Goal: Information Seeking & Learning: Learn about a topic

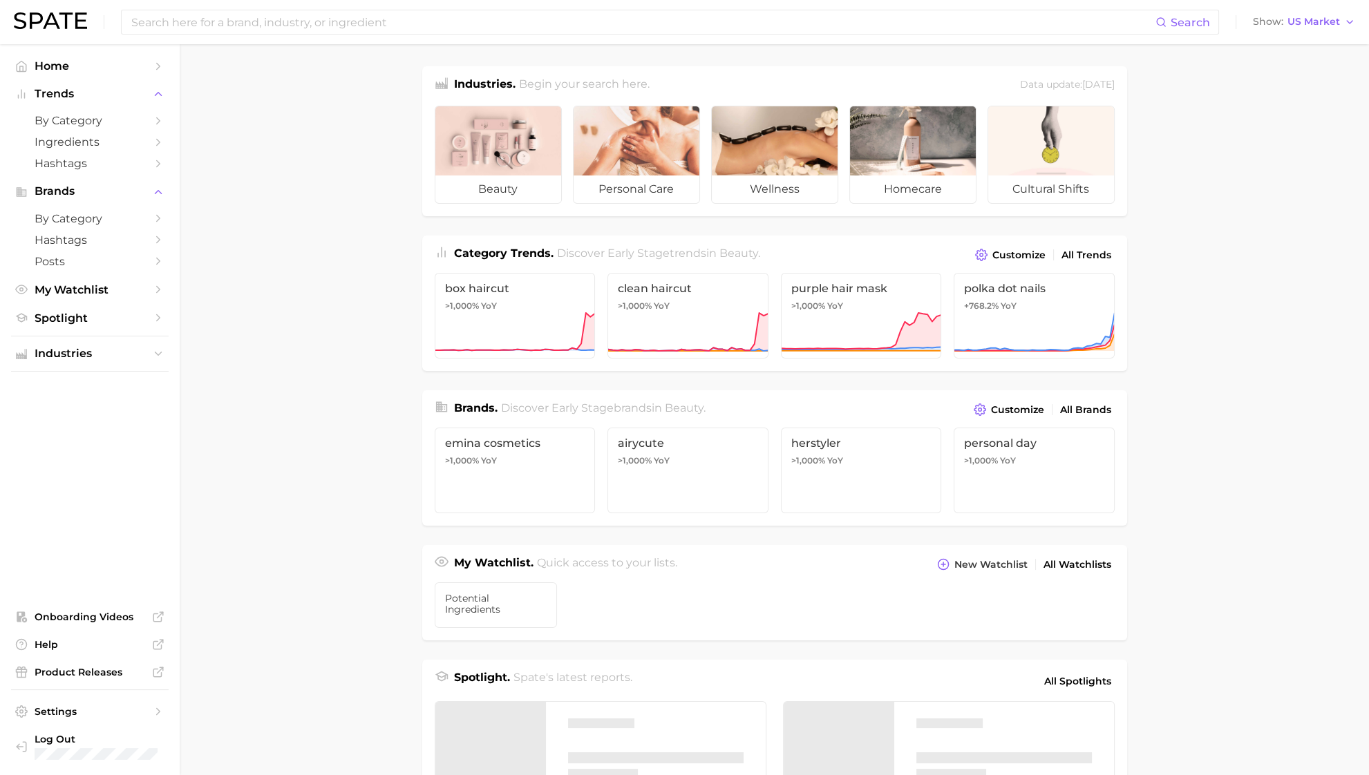
click at [290, 21] on input at bounding box center [643, 21] width 1026 height 23
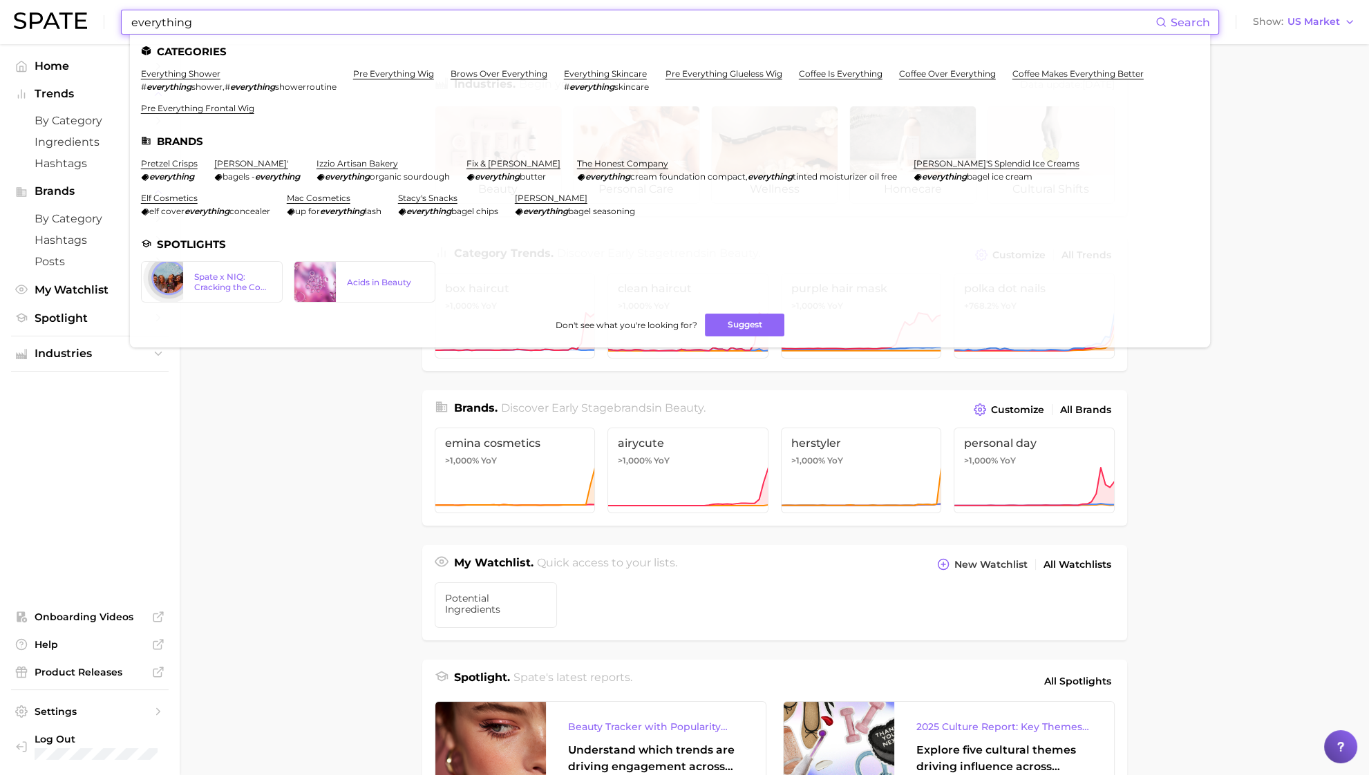
type input "everything"
click at [202, 73] on link "everything shower" at bounding box center [180, 73] width 79 height 10
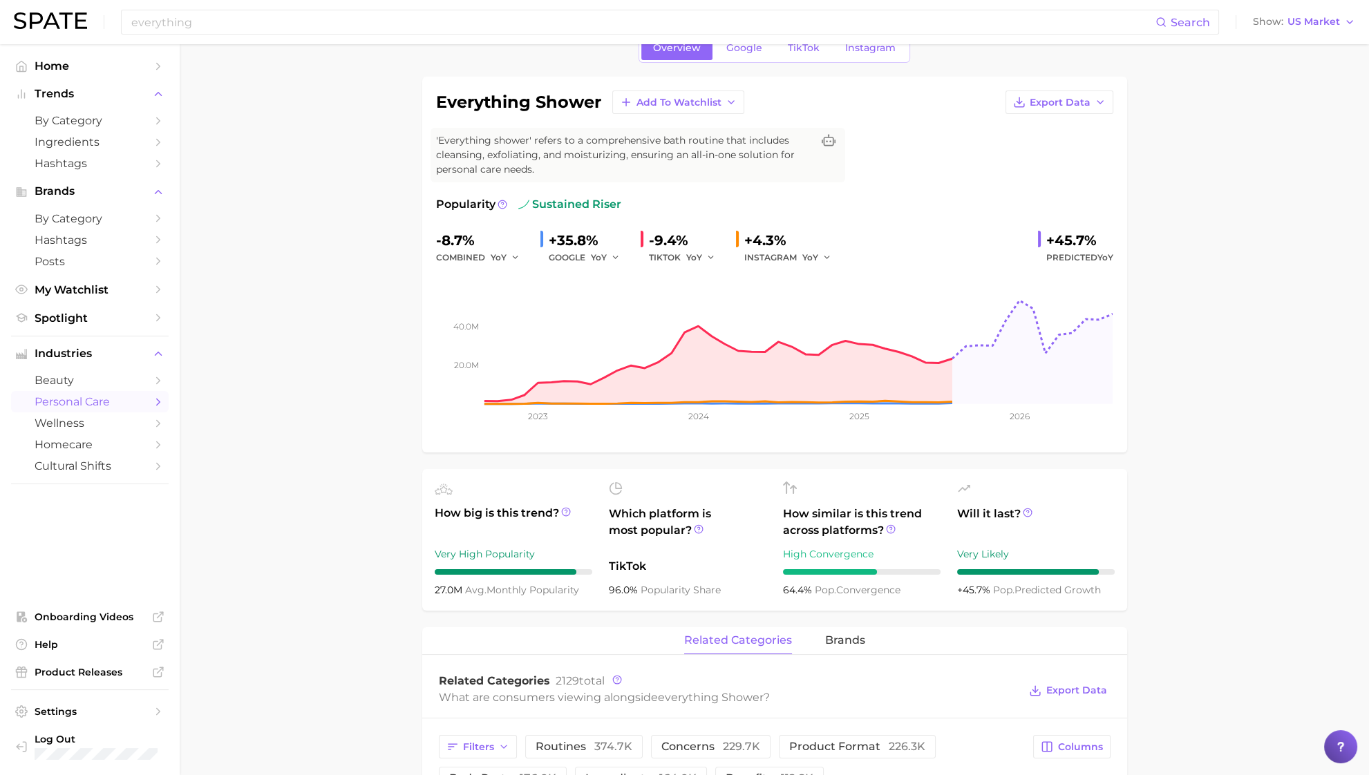
scroll to position [10, 0]
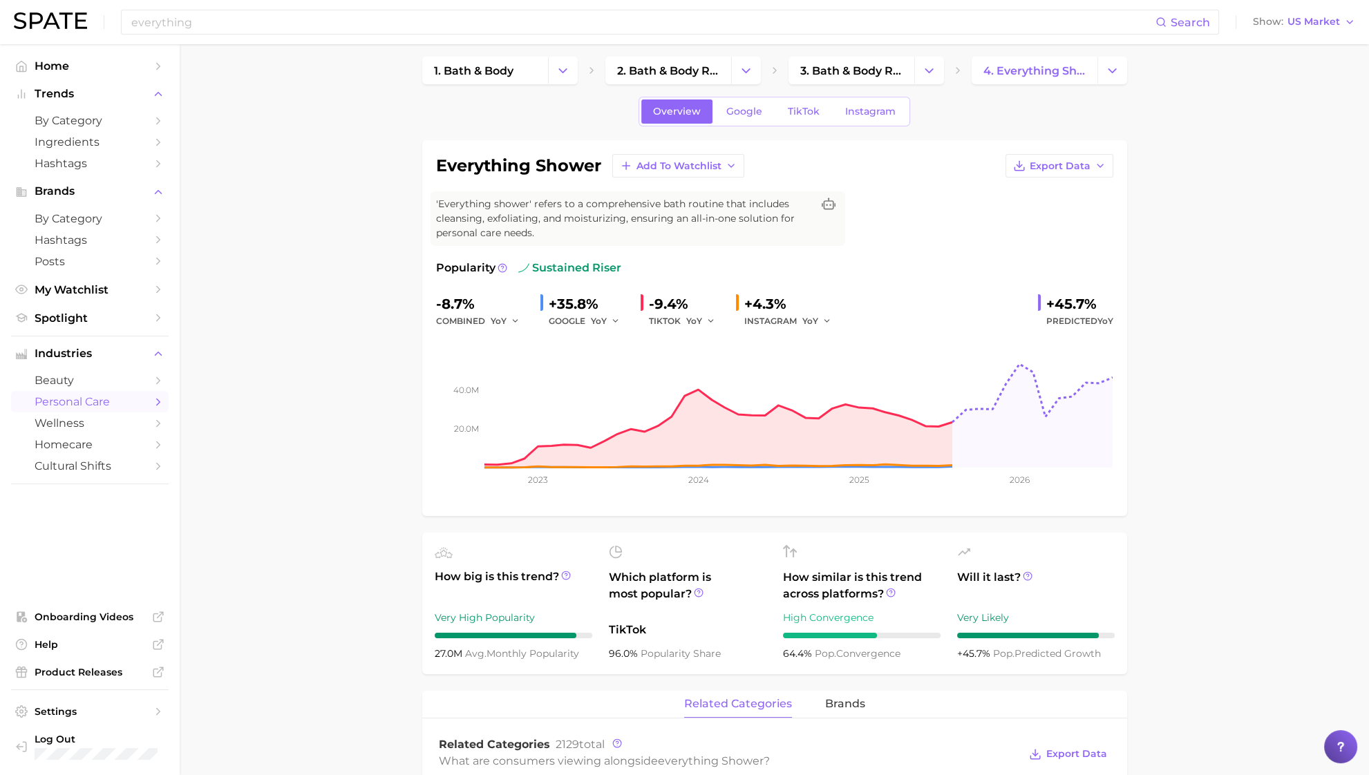
click at [734, 121] on link "Google" at bounding box center [744, 112] width 59 height 24
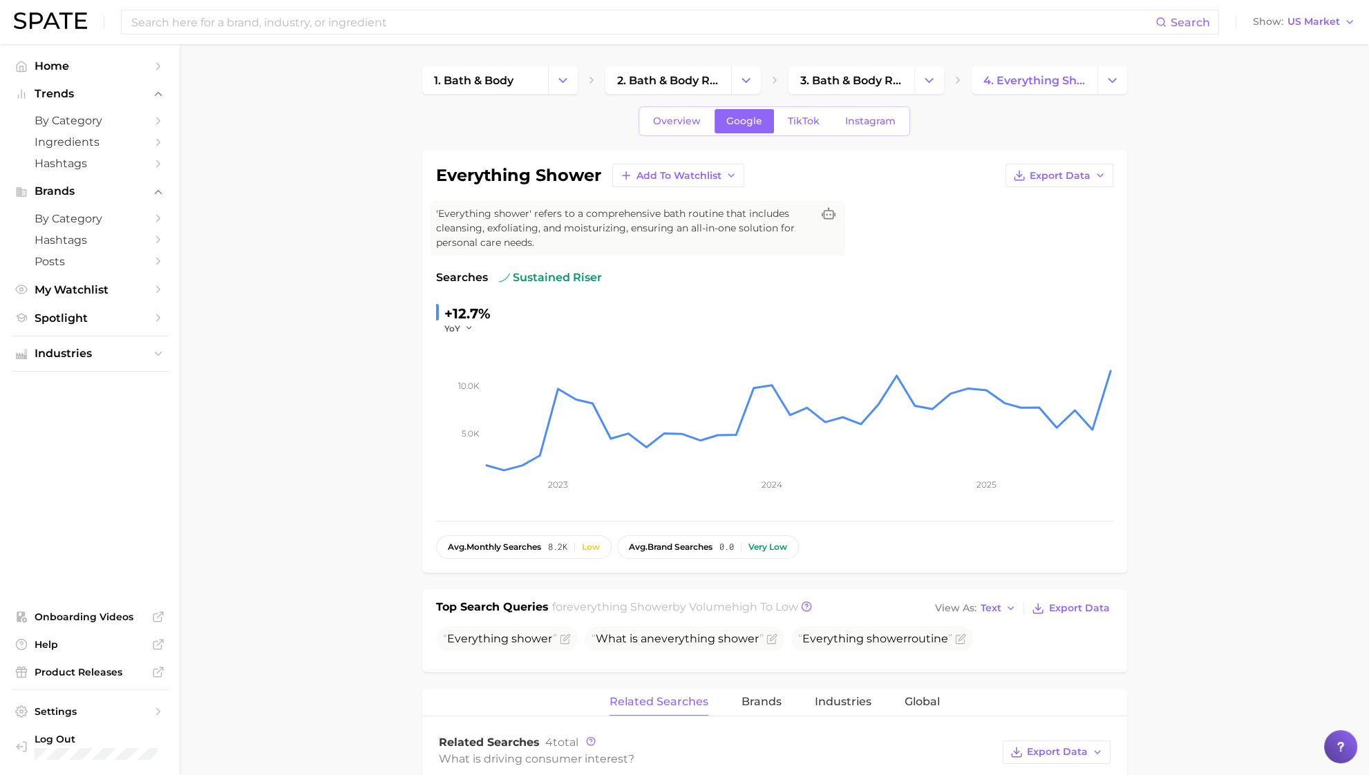
click at [806, 120] on span "TikTok" at bounding box center [804, 121] width 32 height 12
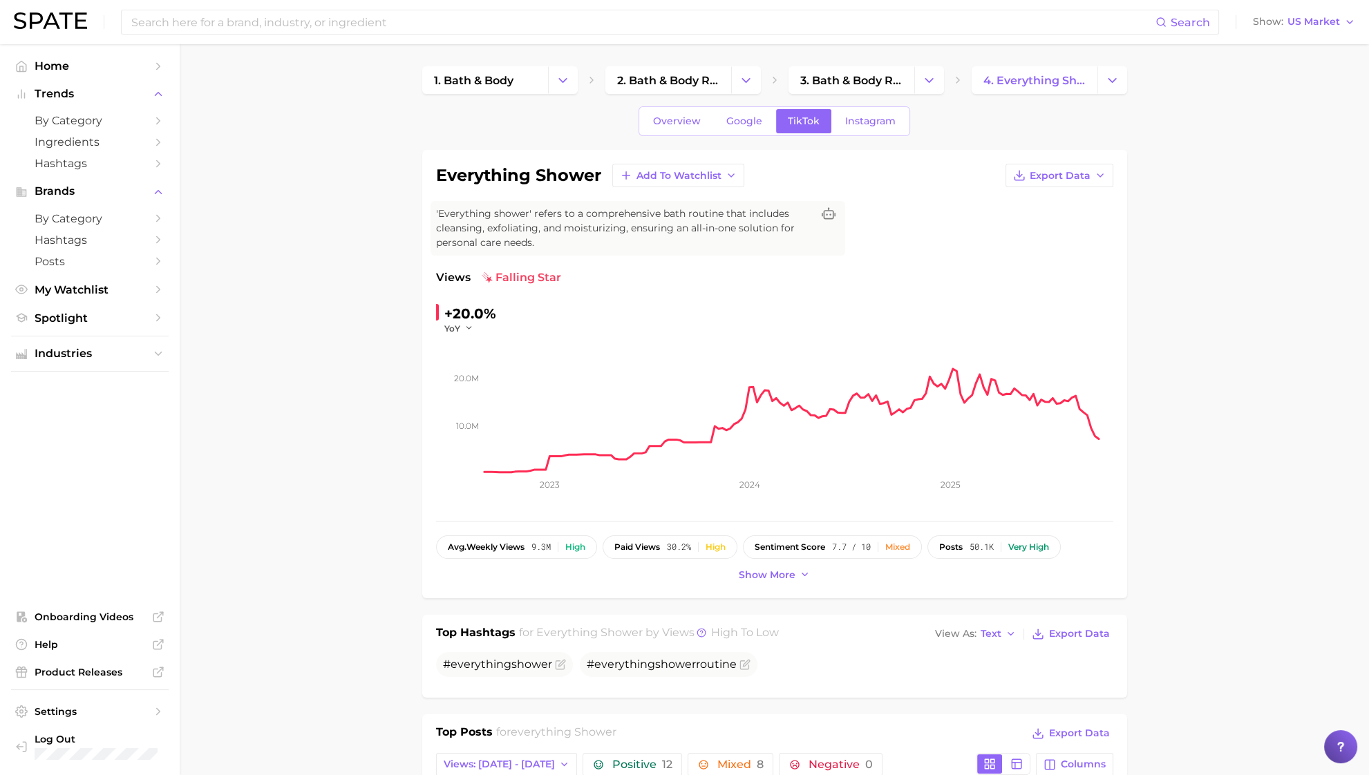
click at [81, 220] on span "by Category" at bounding box center [90, 218] width 111 height 13
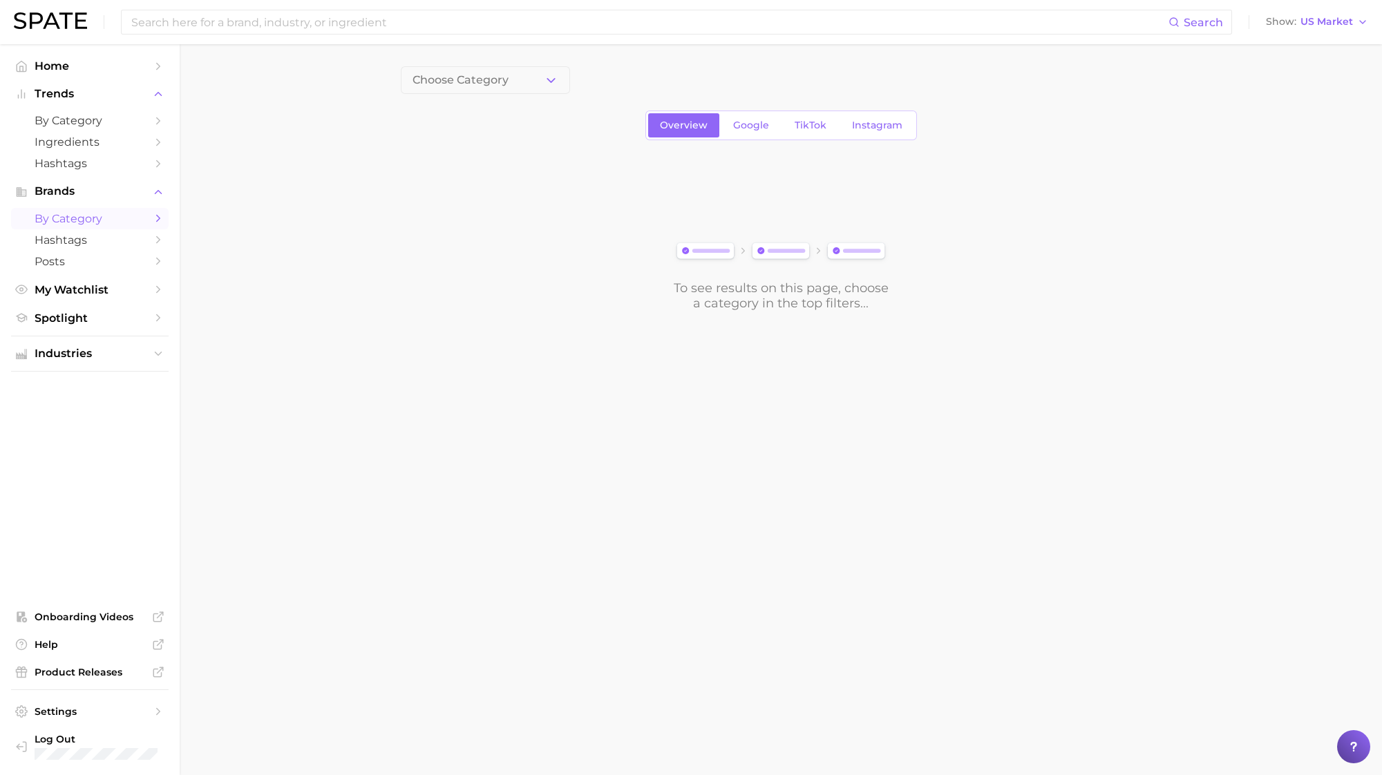
click at [489, 75] on span "Choose Category" at bounding box center [461, 80] width 96 height 12
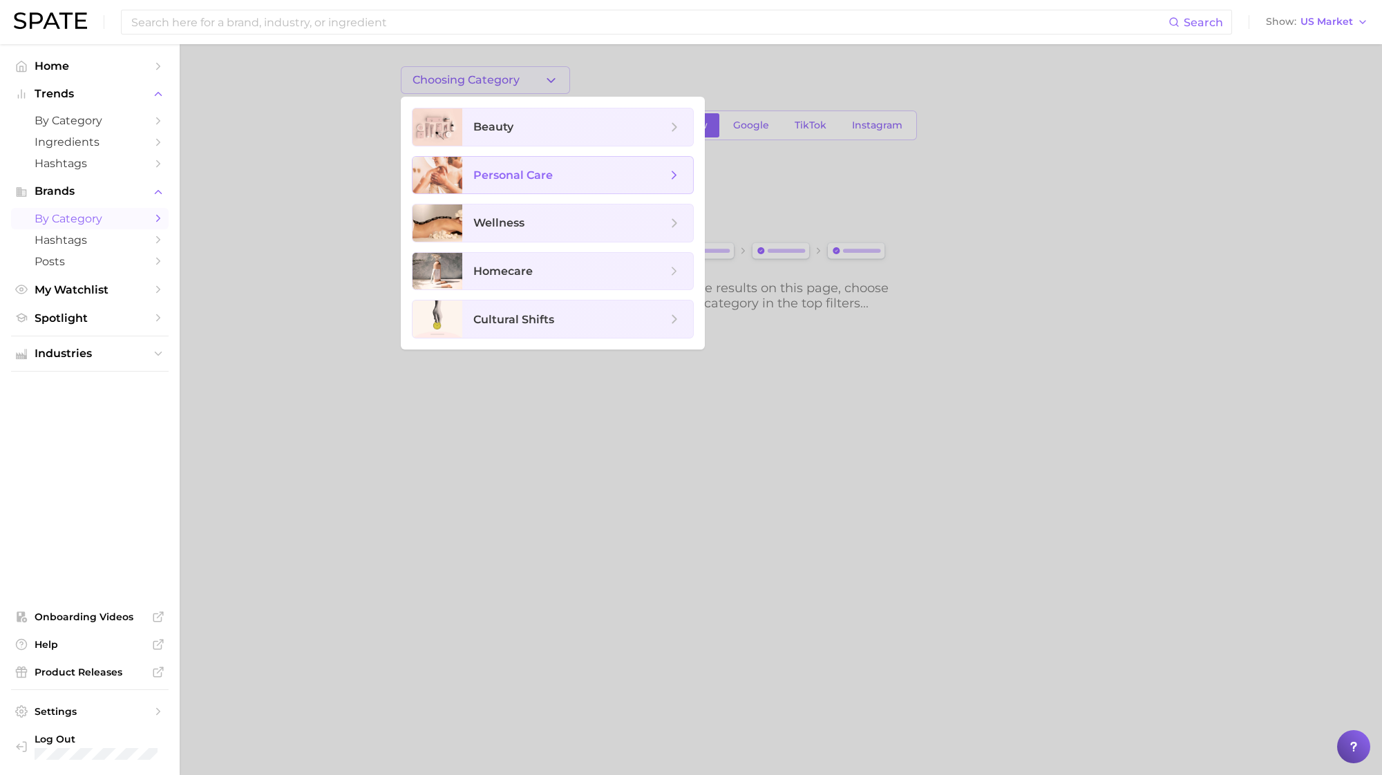
click at [491, 174] on span "personal care" at bounding box center [512, 175] width 79 height 13
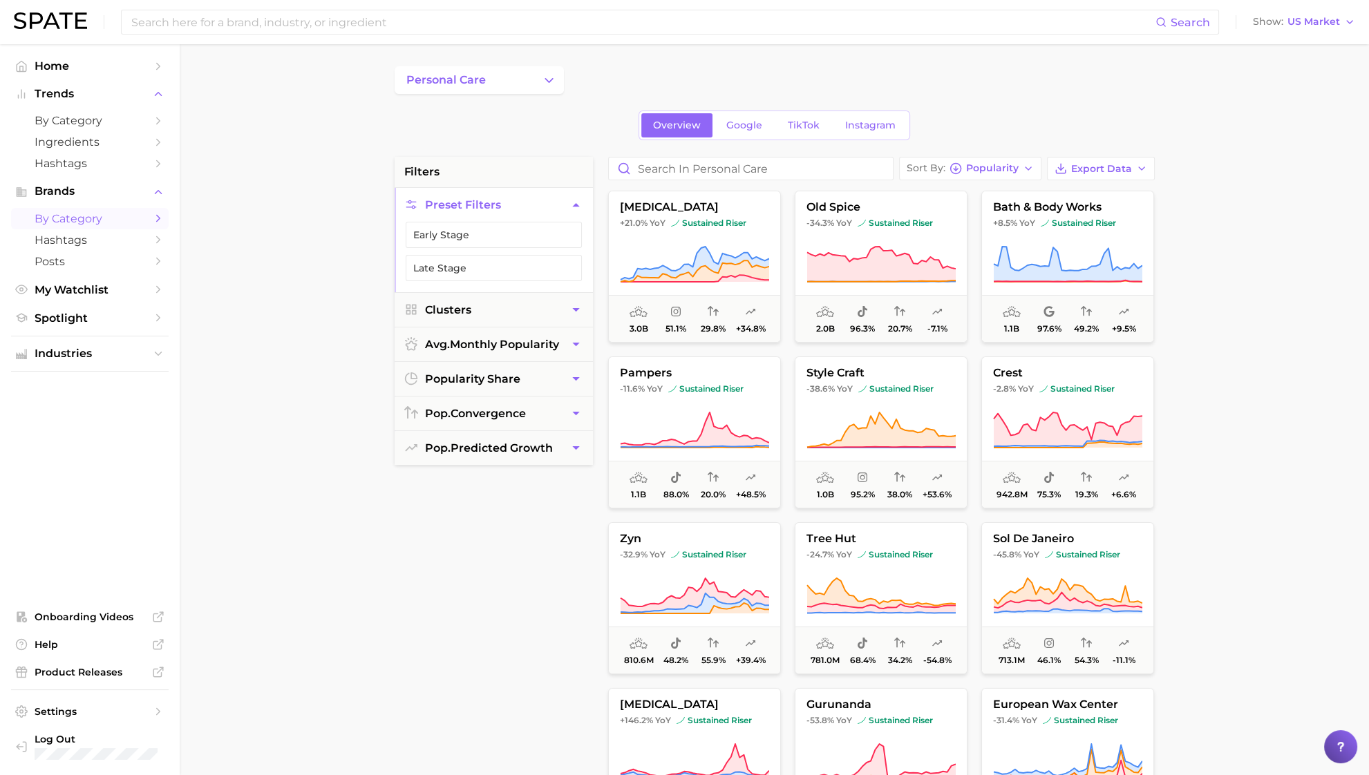
click at [542, 79] on icon "Change Category" at bounding box center [549, 80] width 15 height 15
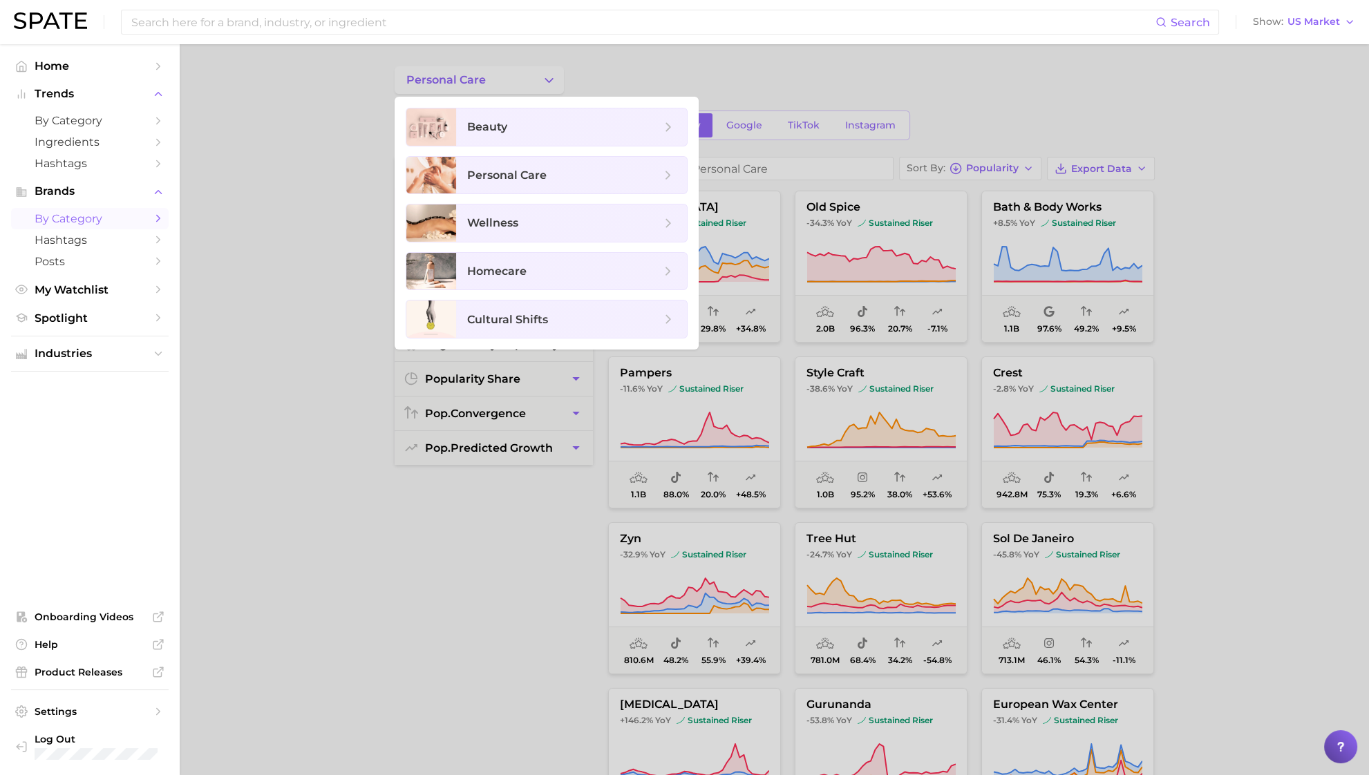
click at [111, 126] on span "by Category" at bounding box center [90, 120] width 111 height 13
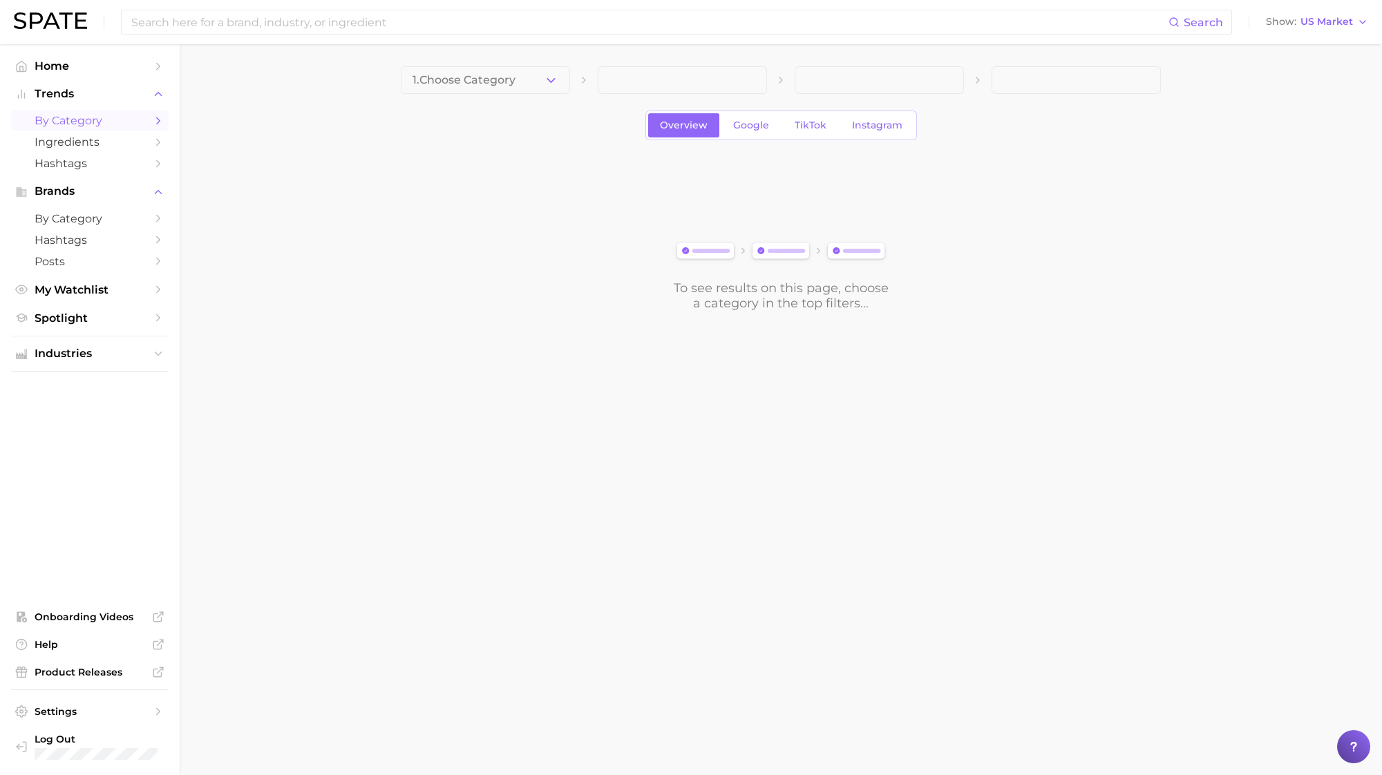
click at [501, 94] on div "1. Choose Category Overview Google TikTok Instagram To see results on this page…" at bounding box center [781, 188] width 760 height 245
click at [521, 85] on button "1. Choose Category" at bounding box center [485, 80] width 169 height 28
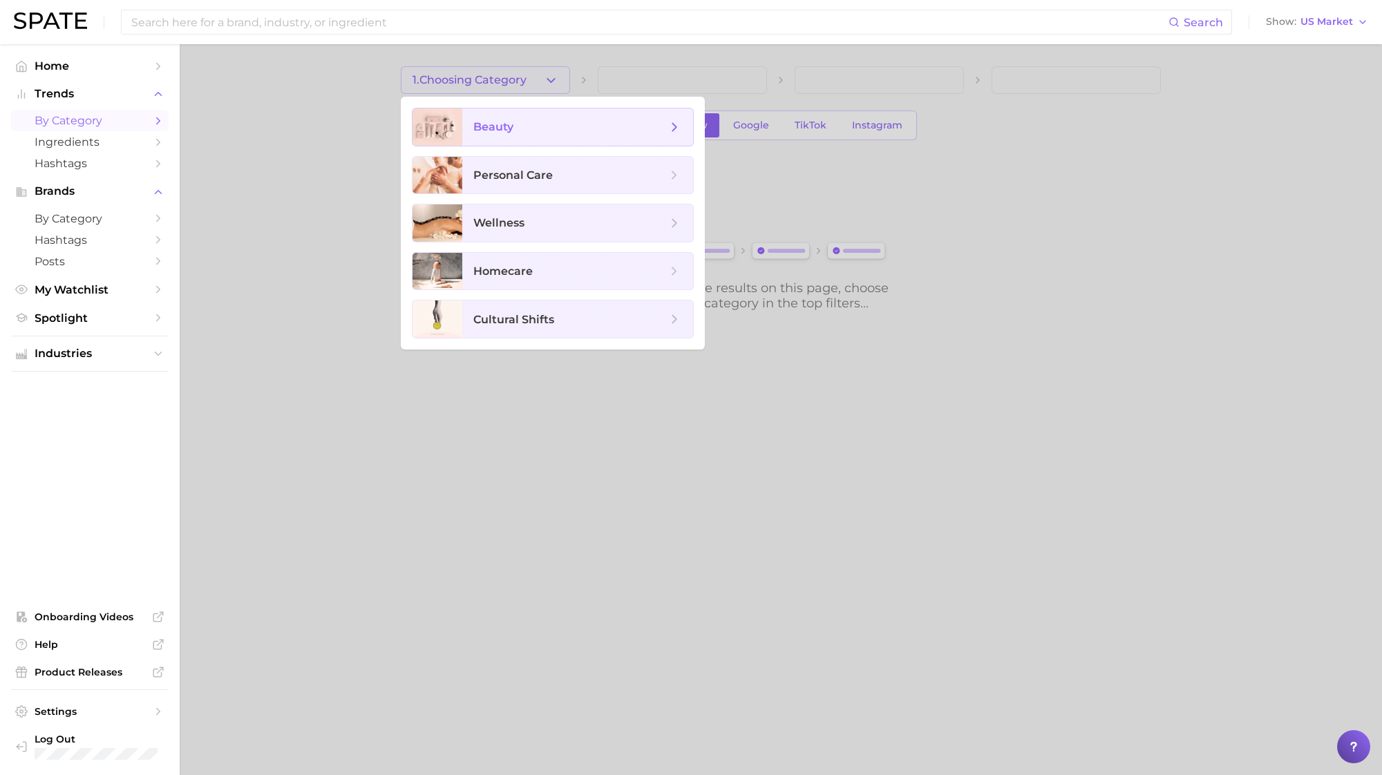
click at [518, 121] on span "beauty" at bounding box center [569, 127] width 193 height 15
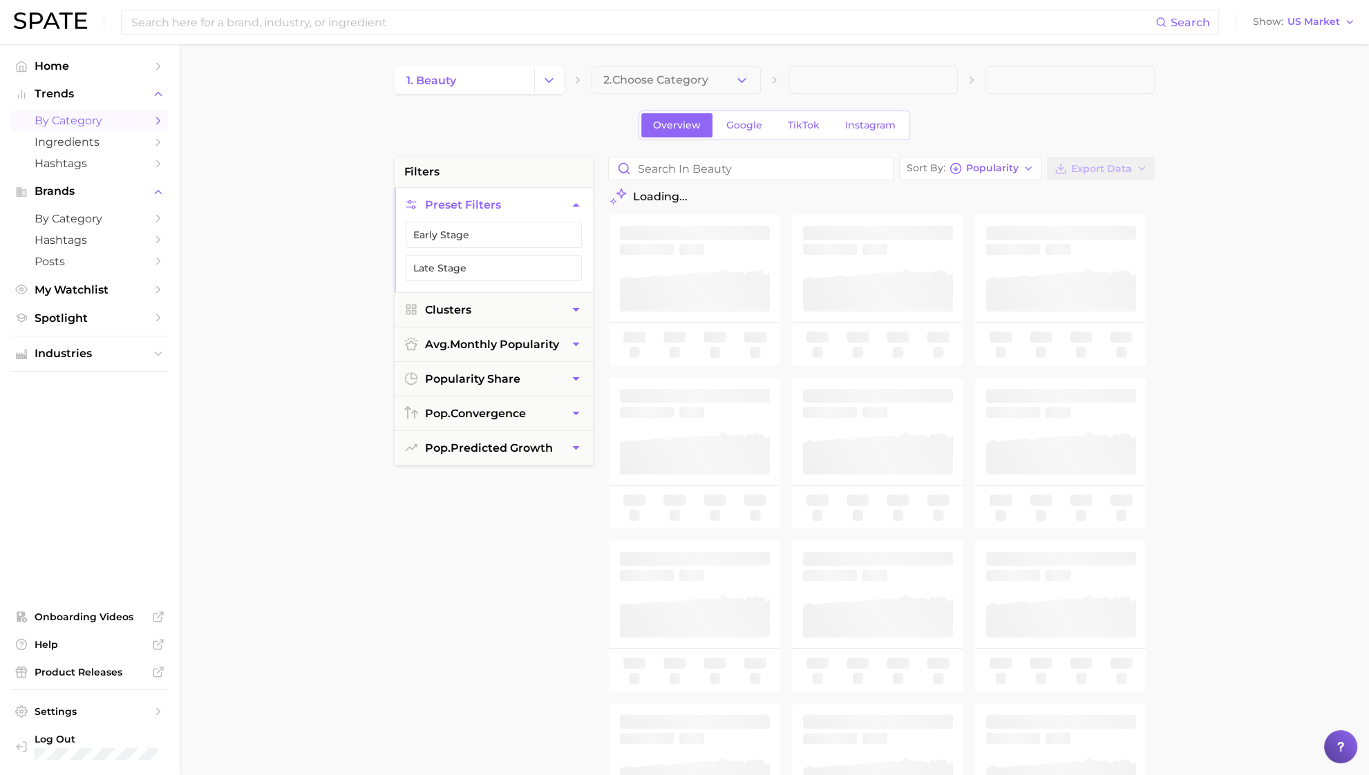
click at [634, 81] on span "2. Choose Category" at bounding box center [655, 80] width 105 height 12
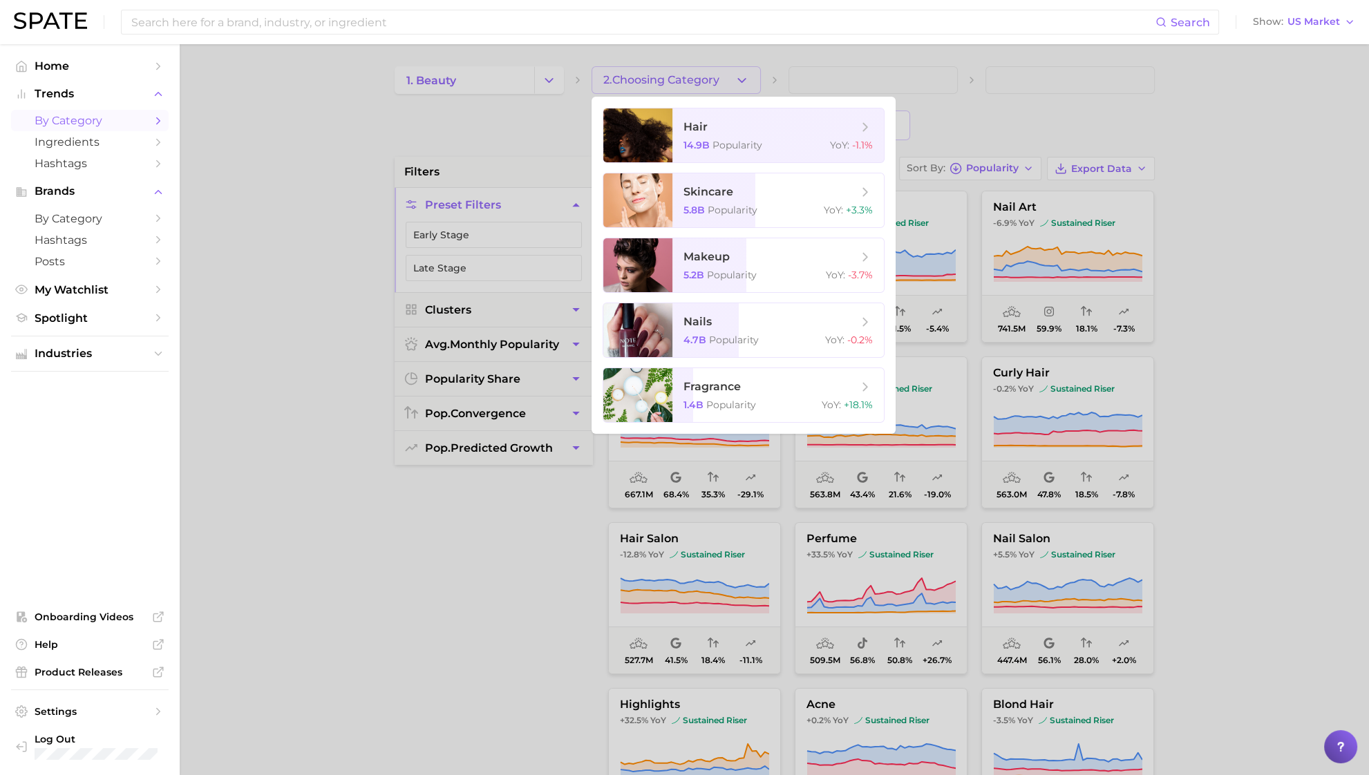
click at [529, 83] on div at bounding box center [684, 387] width 1369 height 775
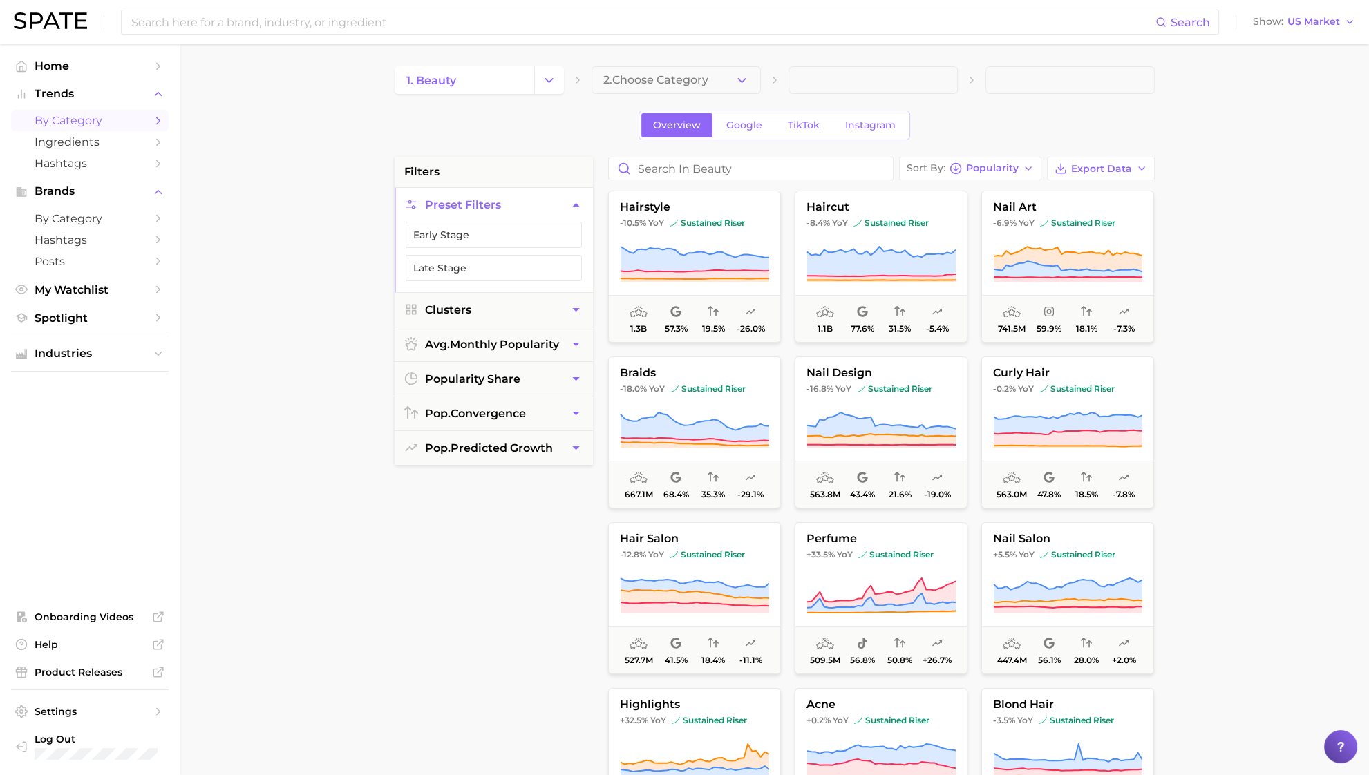
click at [538, 82] on button "Change Category" at bounding box center [549, 80] width 30 height 28
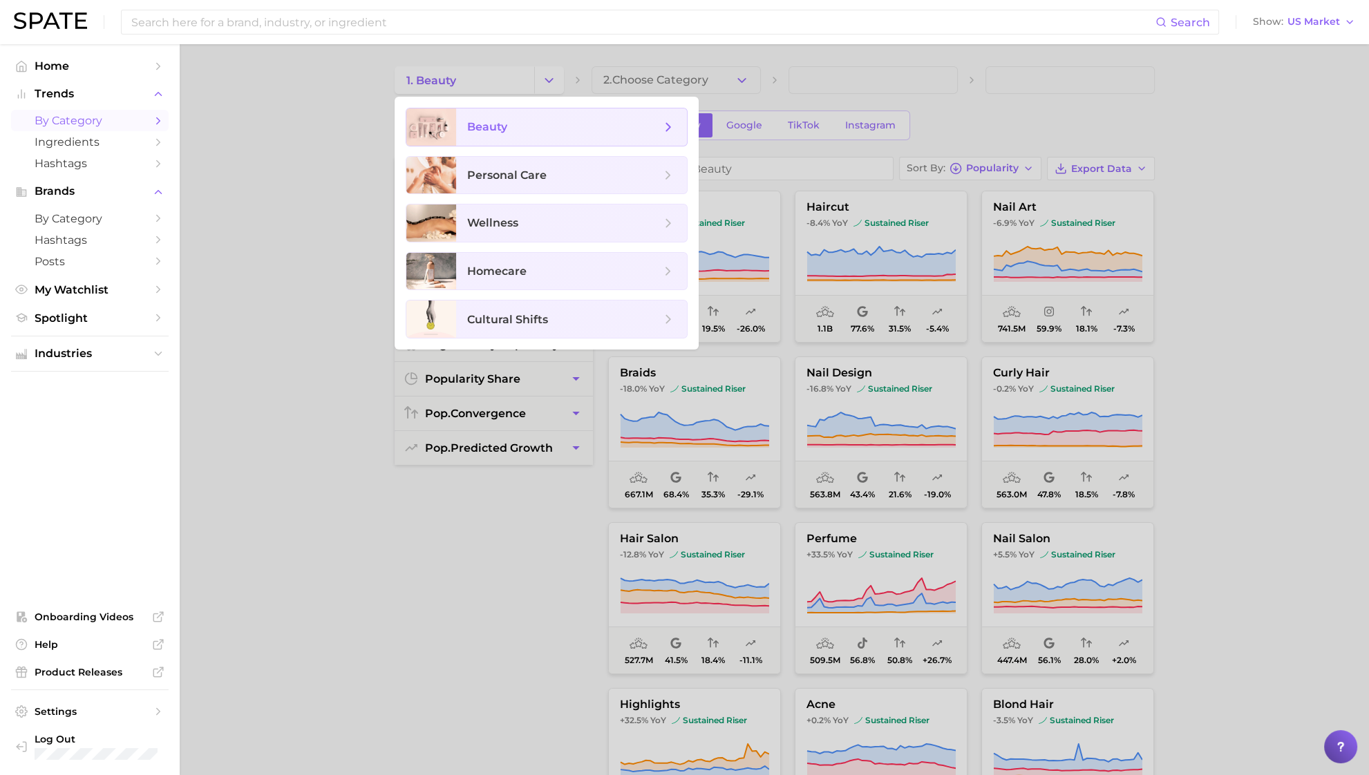
click at [549, 168] on span "personal care" at bounding box center [563, 175] width 193 height 15
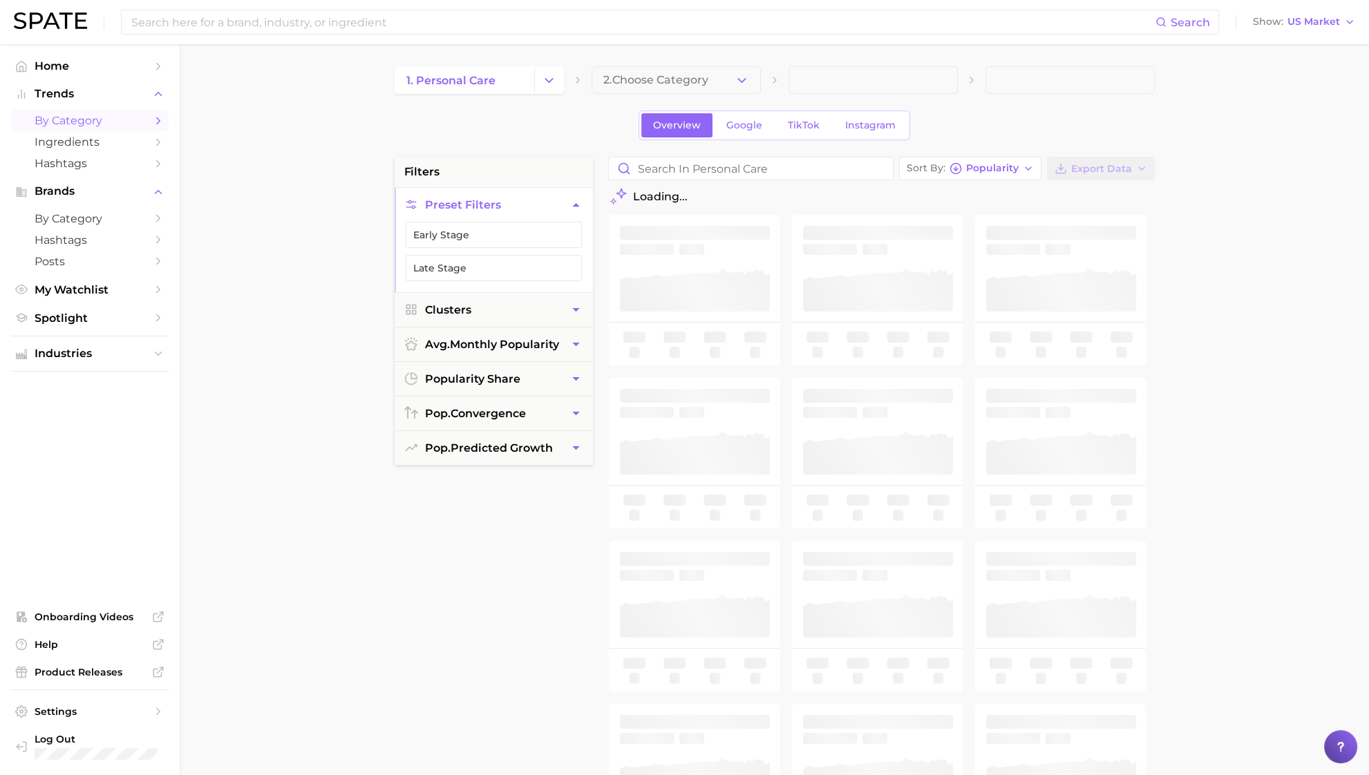
click at [721, 82] on button "2. Choose Category" at bounding box center [676, 80] width 169 height 28
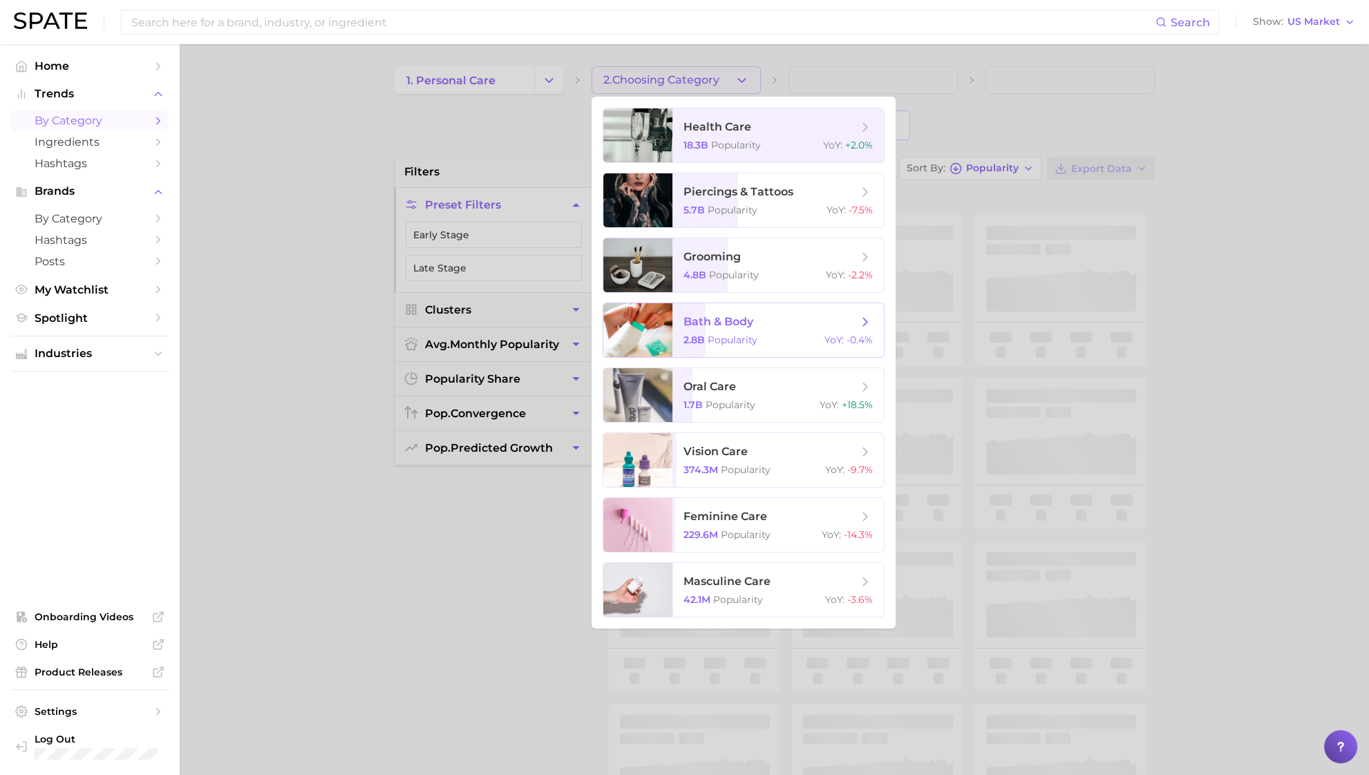
click at [701, 346] on span "bath & body 2.8b Popularity YoY : -0.4%" at bounding box center [777, 330] width 211 height 54
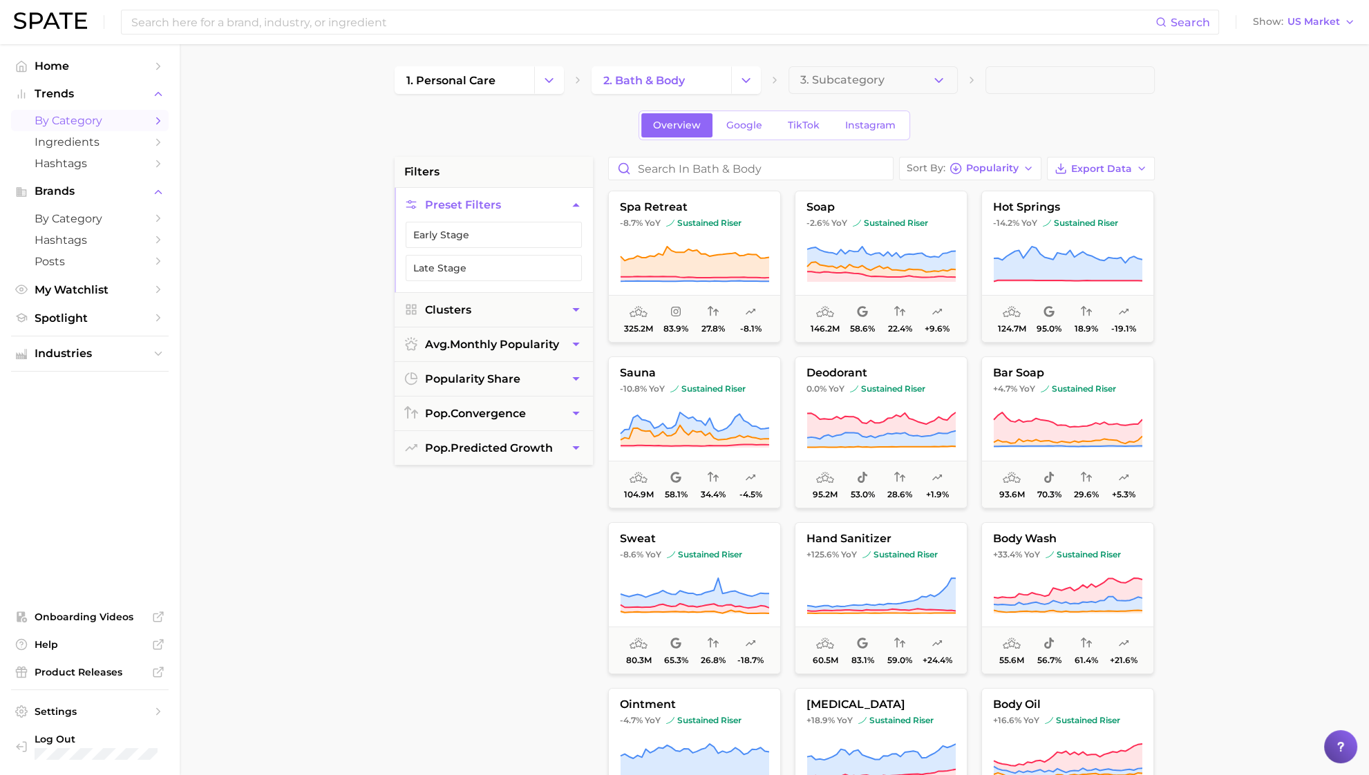
click at [970, 167] on span "Popularity" at bounding box center [992, 168] width 53 height 8
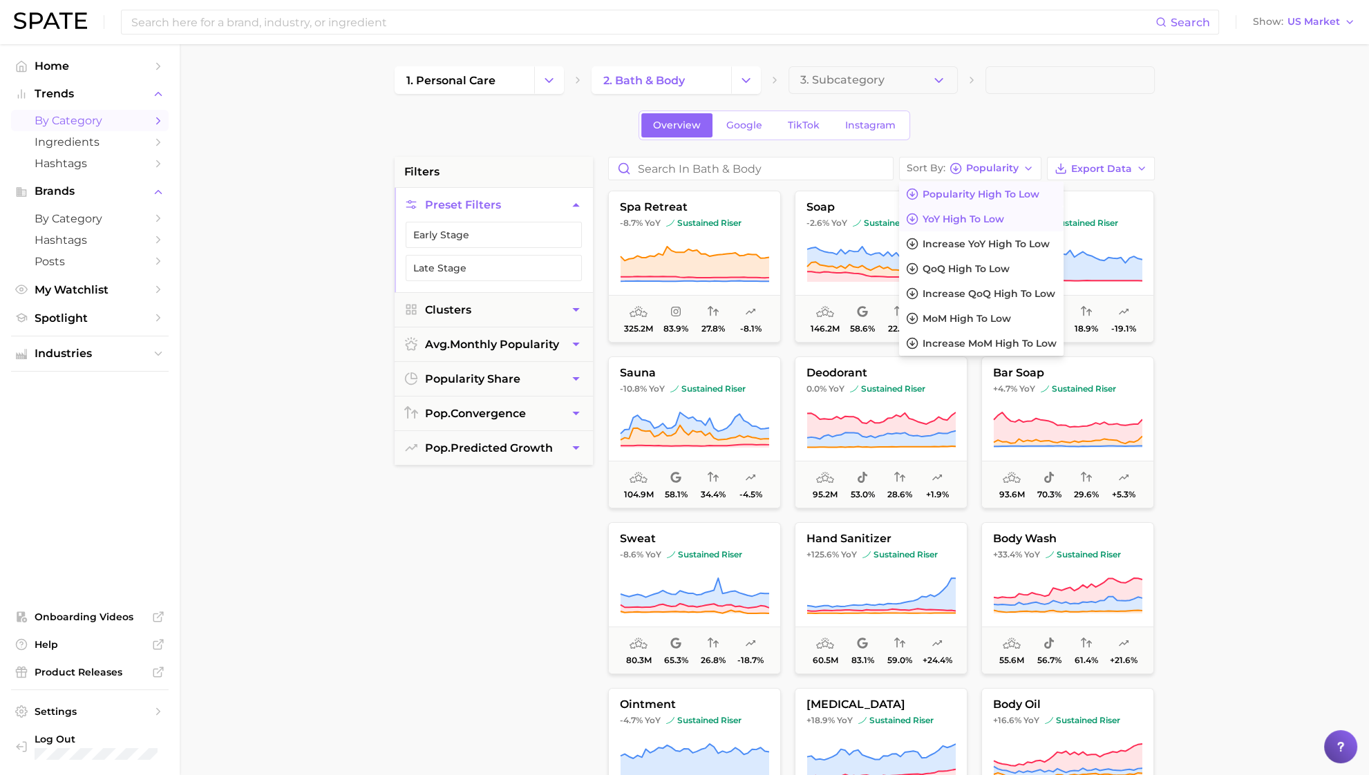
click at [926, 222] on span "YoY high to low" at bounding box center [964, 220] width 82 height 12
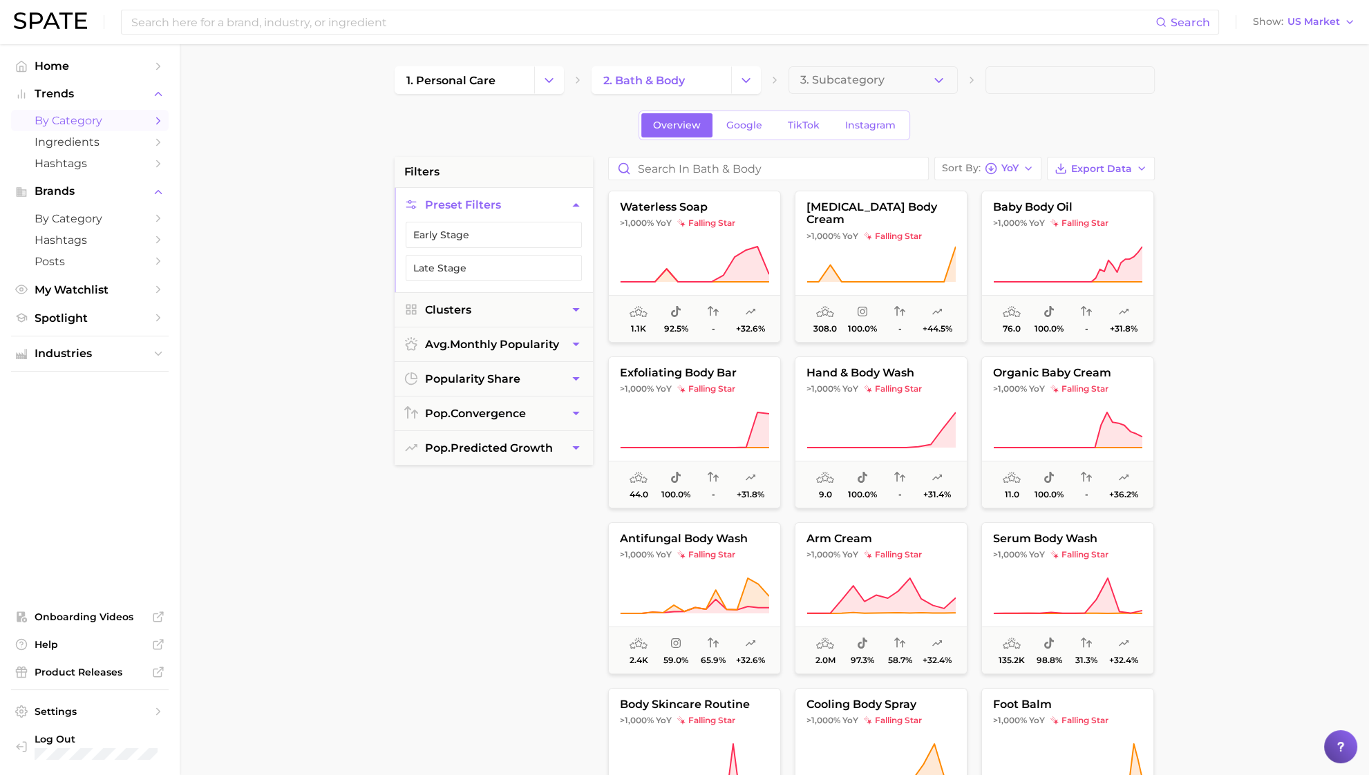
click at [1008, 172] on span "YoY" at bounding box center [1009, 168] width 17 height 8
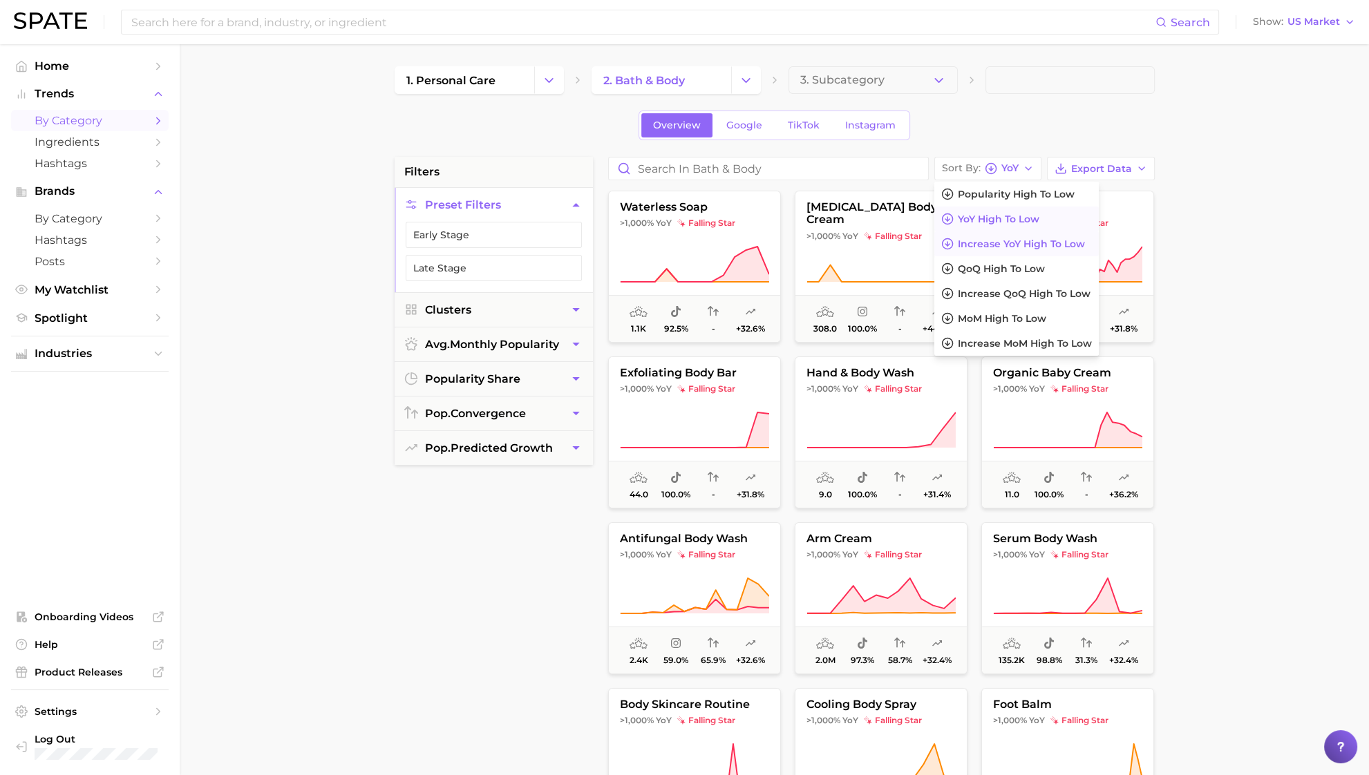
click at [1039, 241] on span "Increase YoY high to low" at bounding box center [1021, 244] width 127 height 12
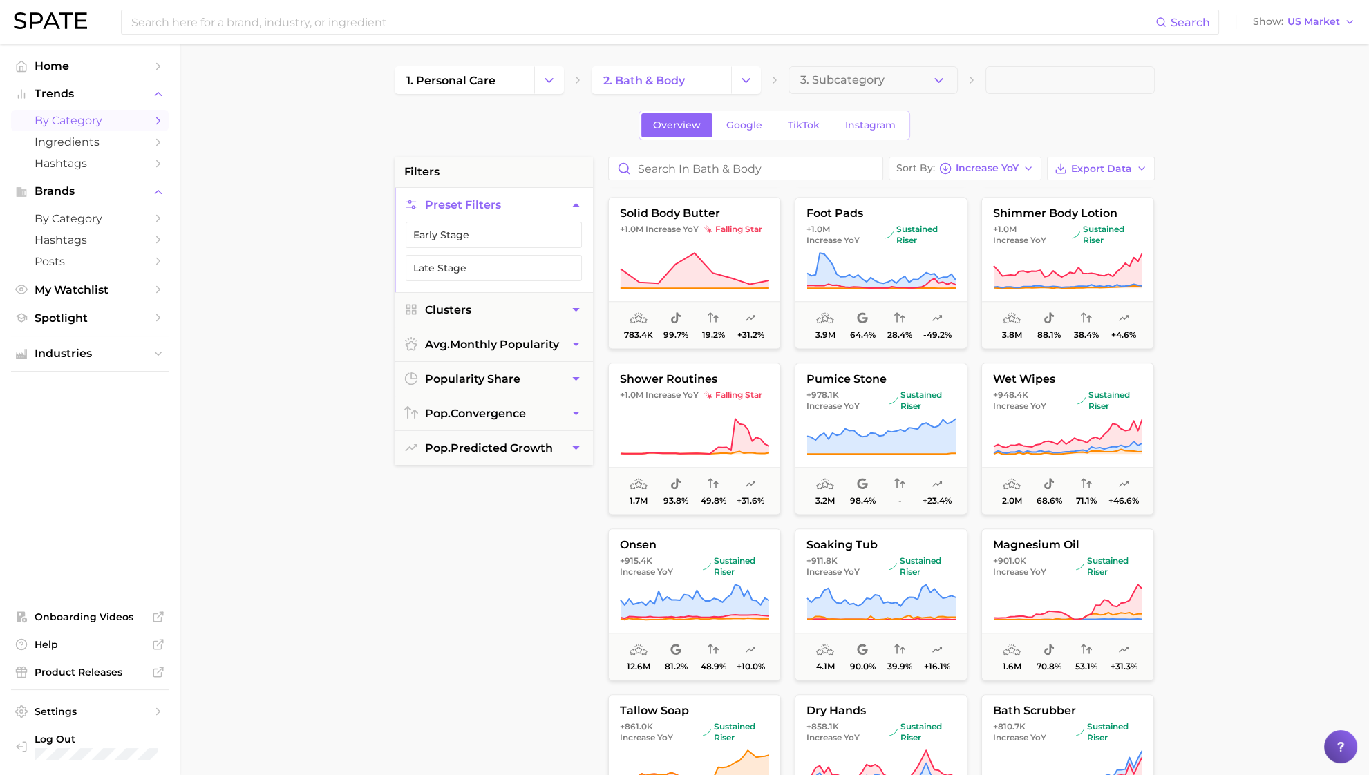
scroll to position [2316, 0]
click at [522, 302] on button "Clusters" at bounding box center [494, 310] width 198 height 34
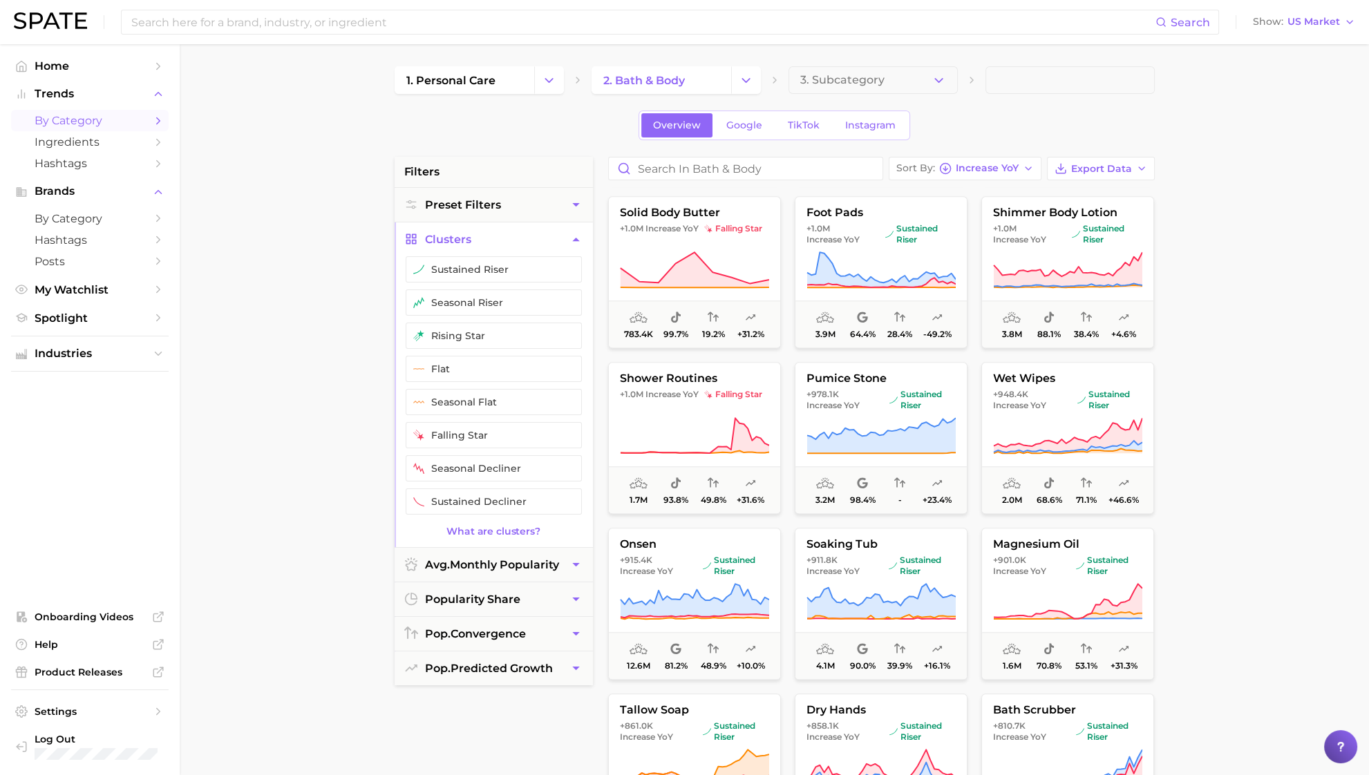
click at [507, 270] on button "sustained riser" at bounding box center [494, 269] width 176 height 26
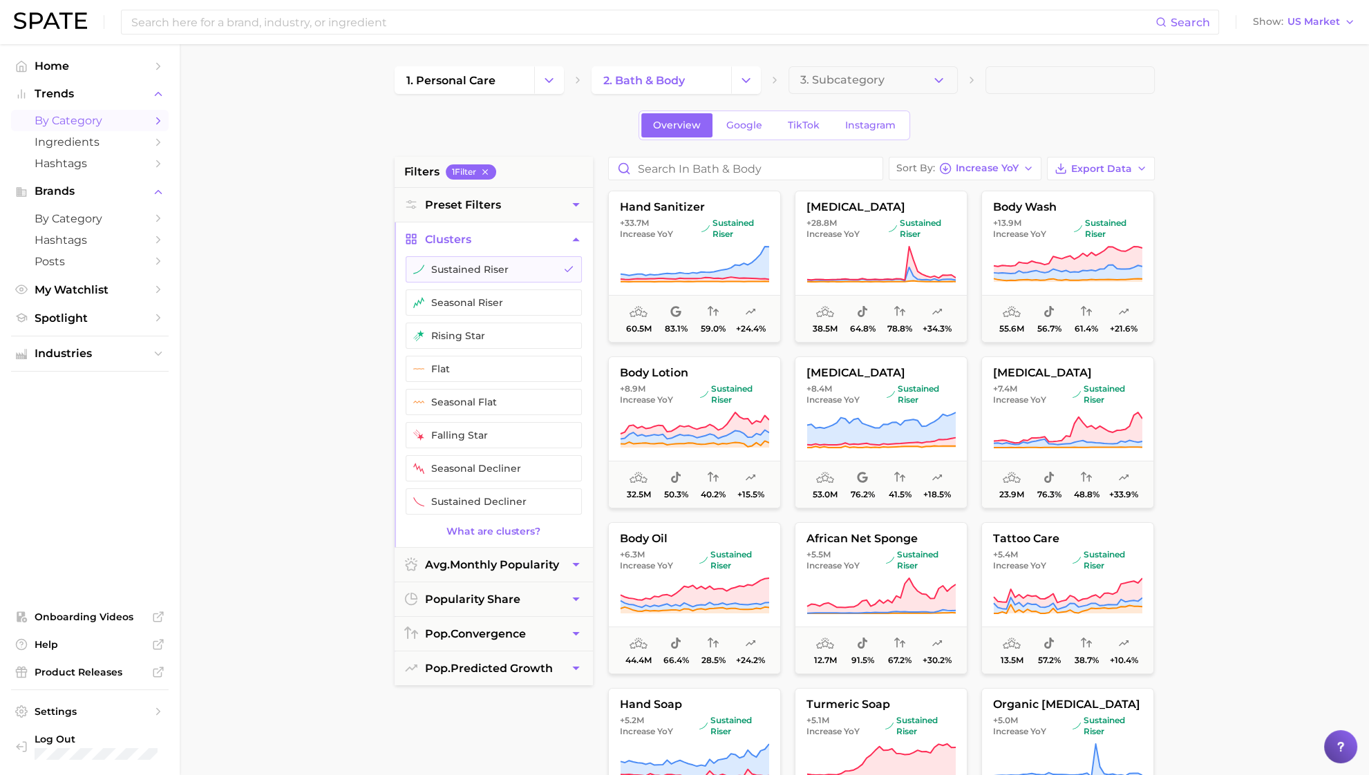
click at [498, 332] on button "rising star" at bounding box center [494, 336] width 176 height 26
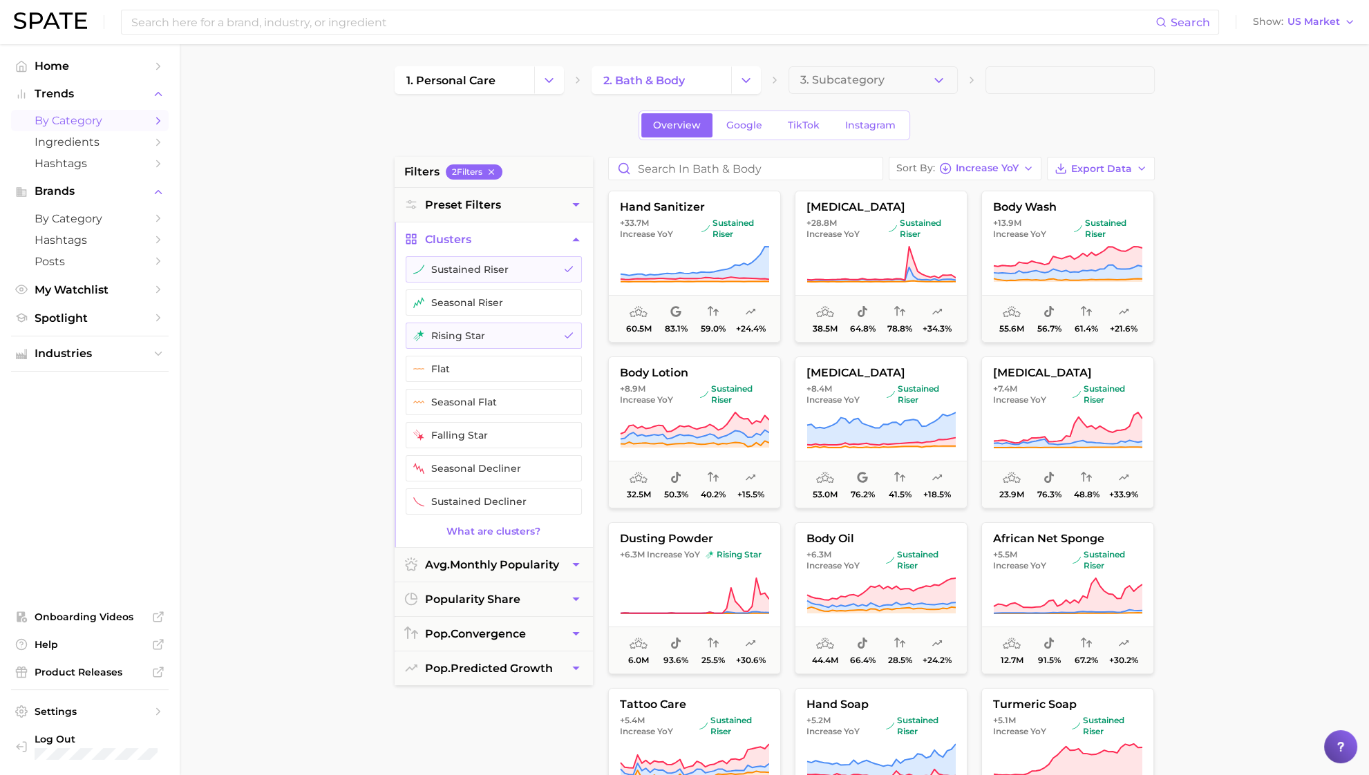
click at [548, 83] on icon "Change Category" at bounding box center [549, 80] width 15 height 15
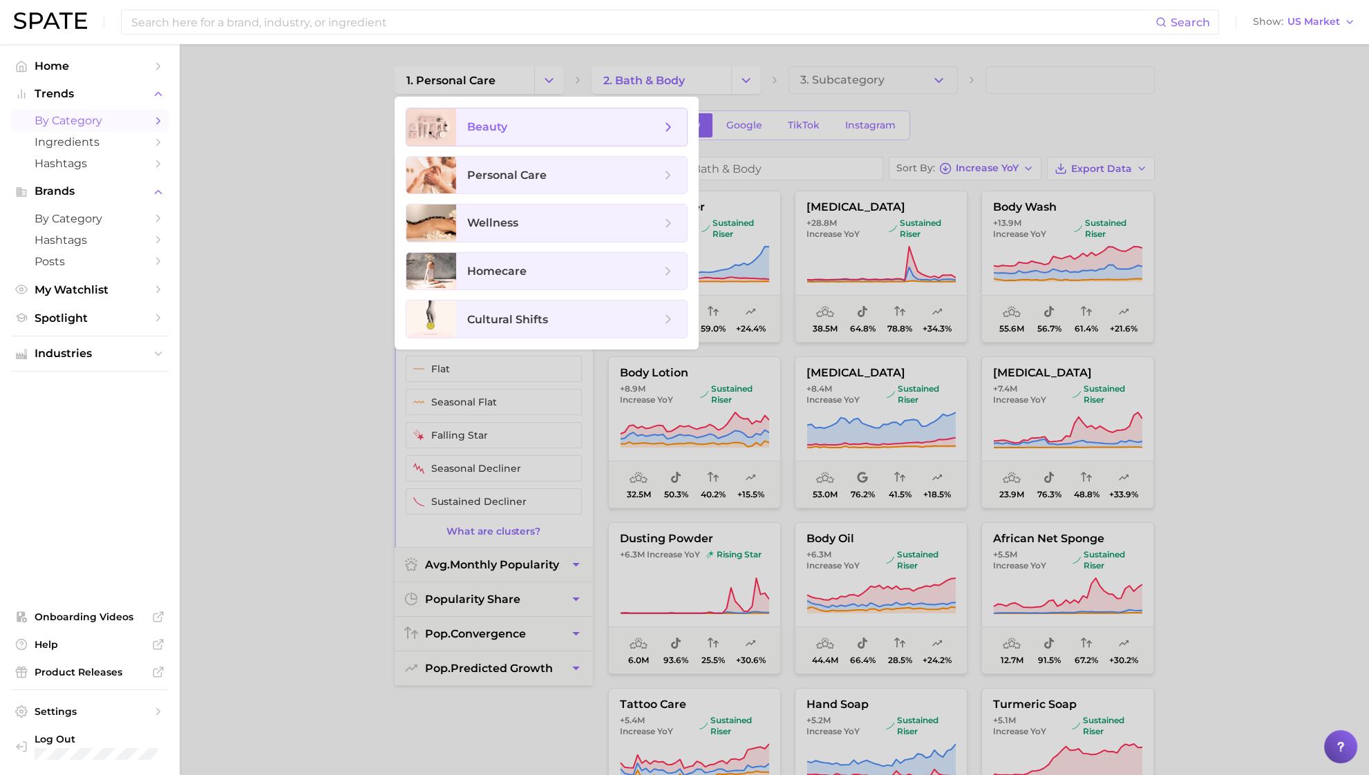
click at [526, 133] on span "beauty" at bounding box center [563, 127] width 193 height 15
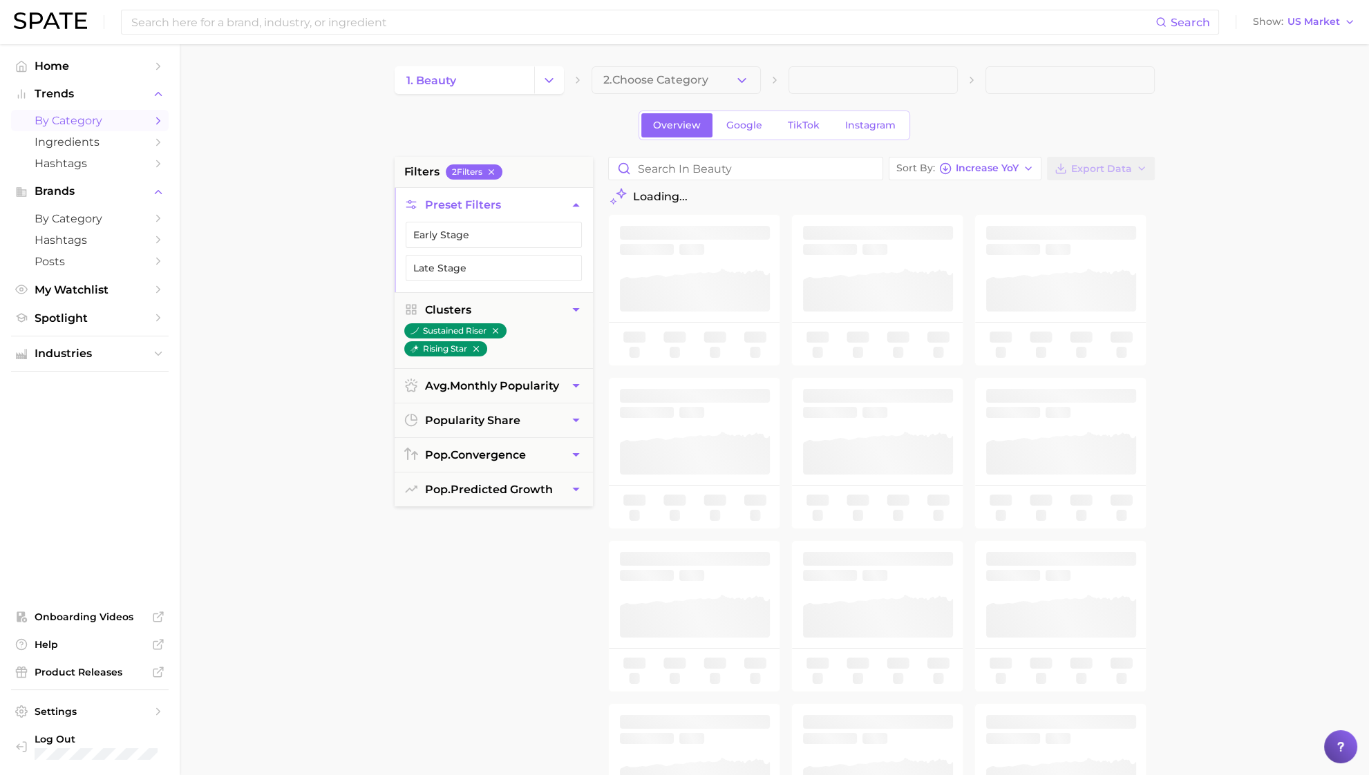
click at [739, 79] on polyline "button" at bounding box center [742, 79] width 8 height 3
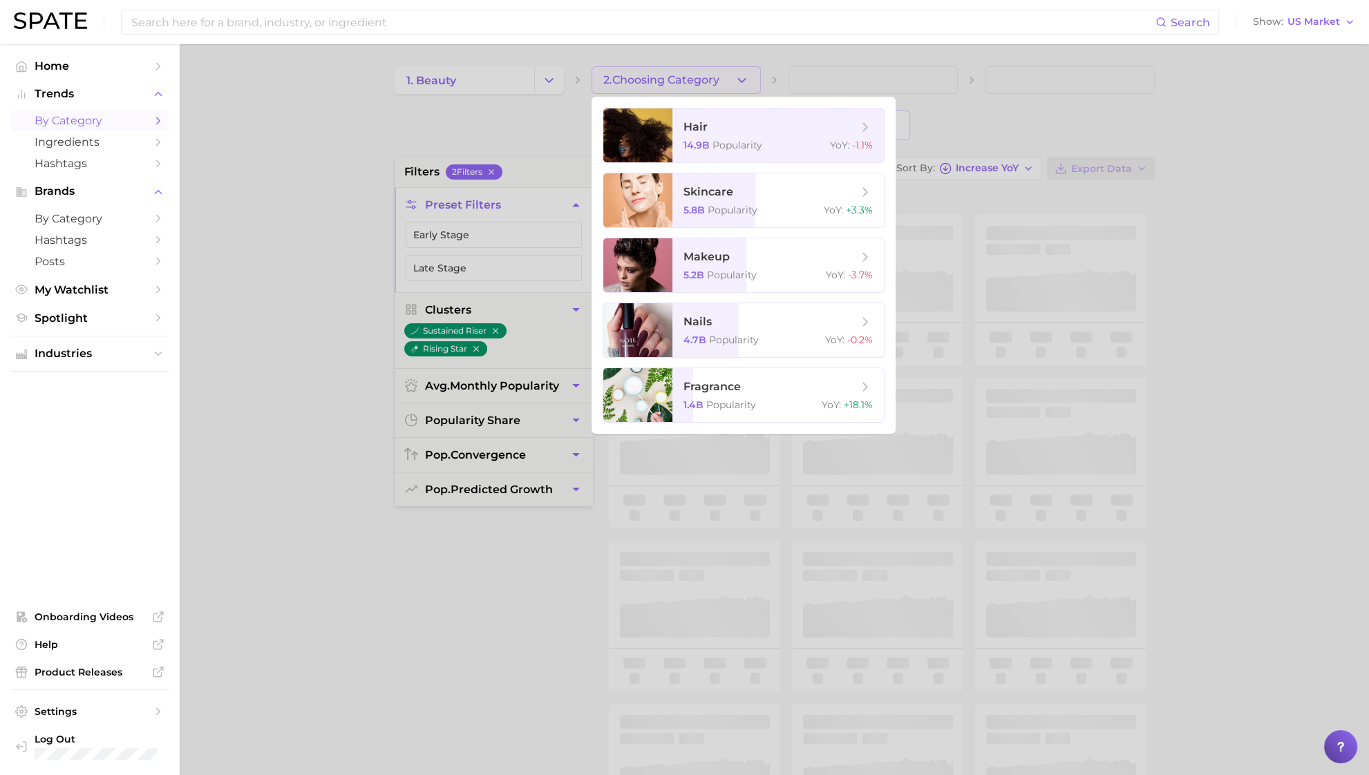
click at [735, 190] on span "skincare" at bounding box center [770, 192] width 174 height 15
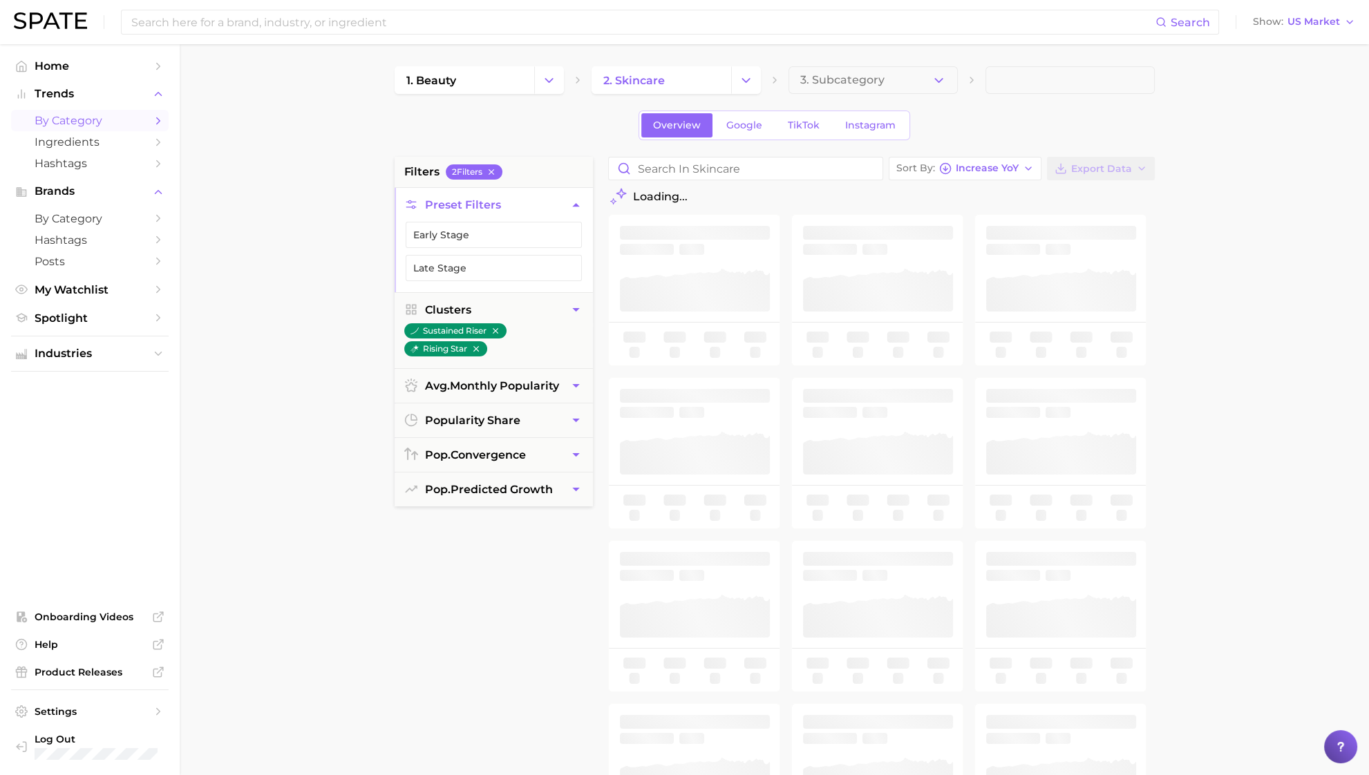
click at [915, 89] on button "3. Subcategory" at bounding box center [872, 80] width 169 height 28
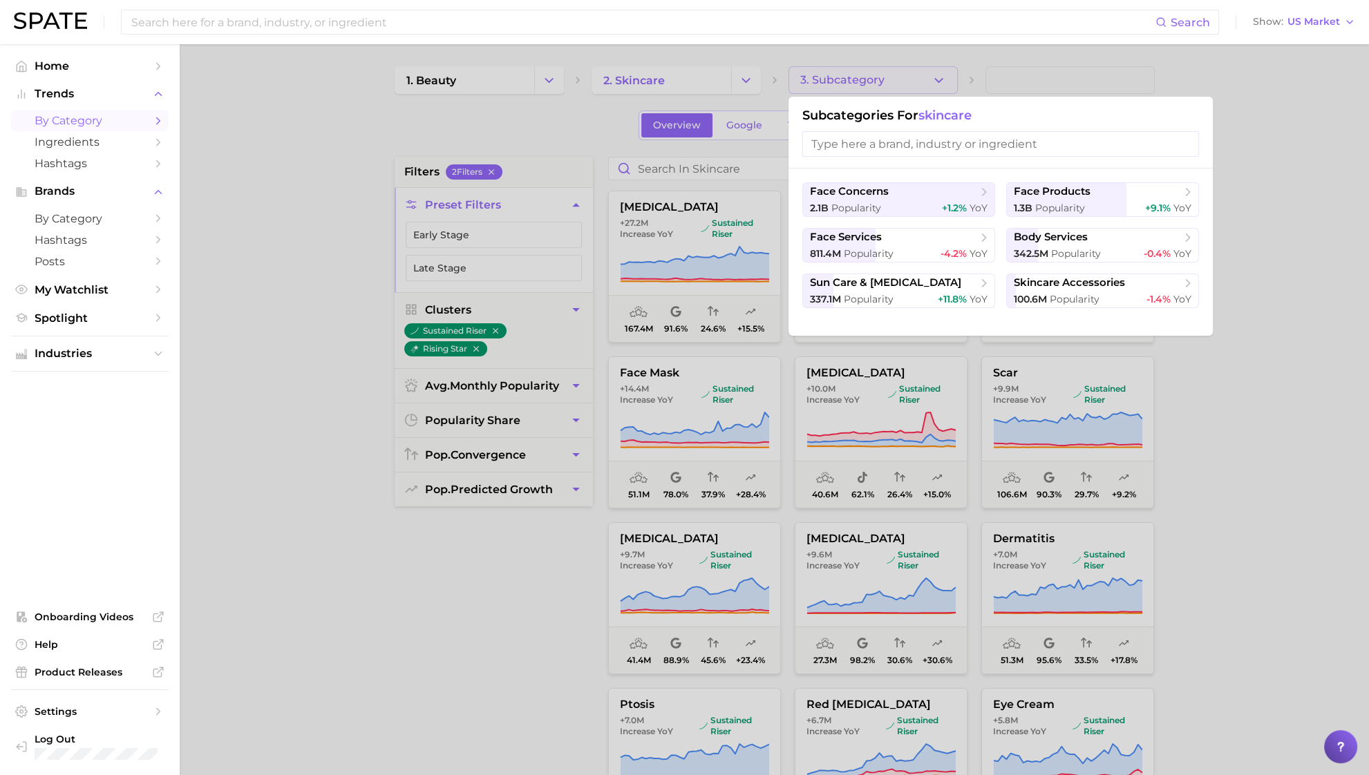
click at [936, 91] on div at bounding box center [684, 387] width 1369 height 775
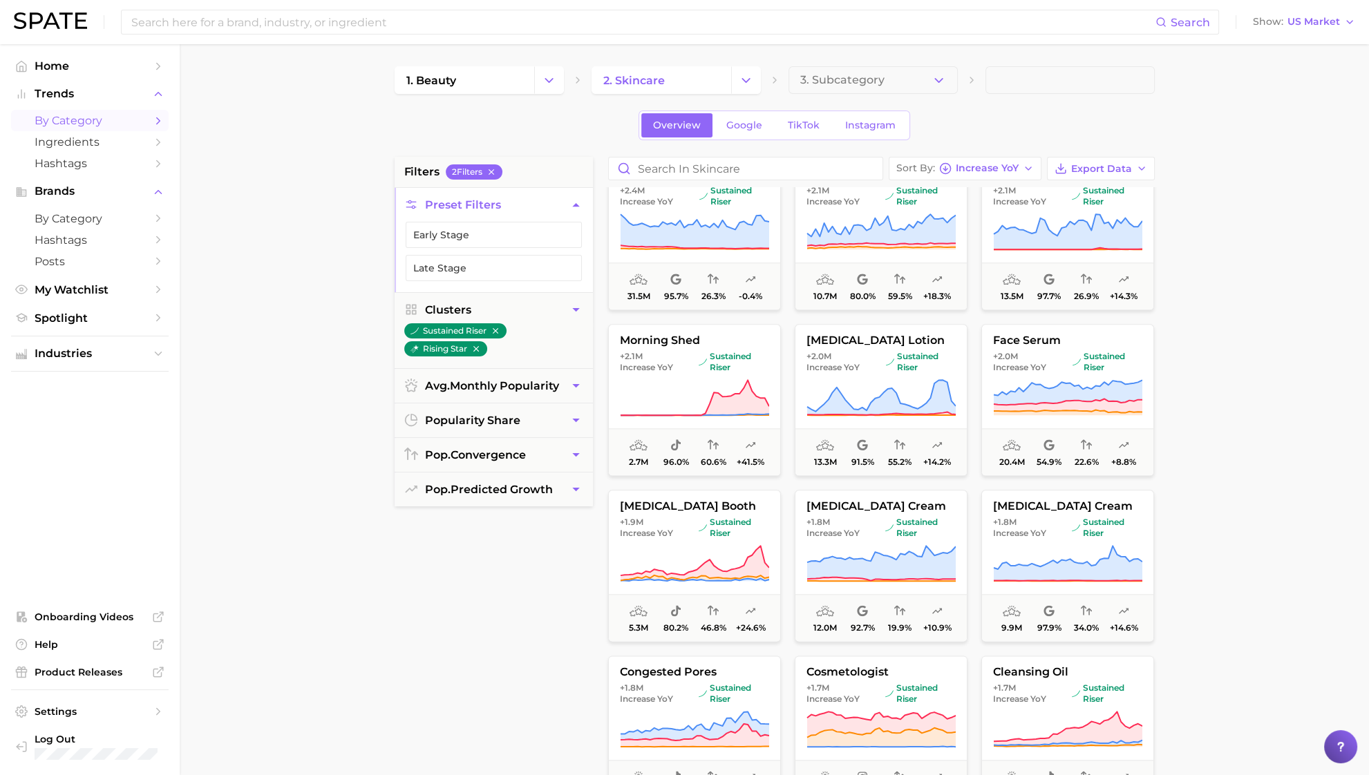
scroll to position [2691, 0]
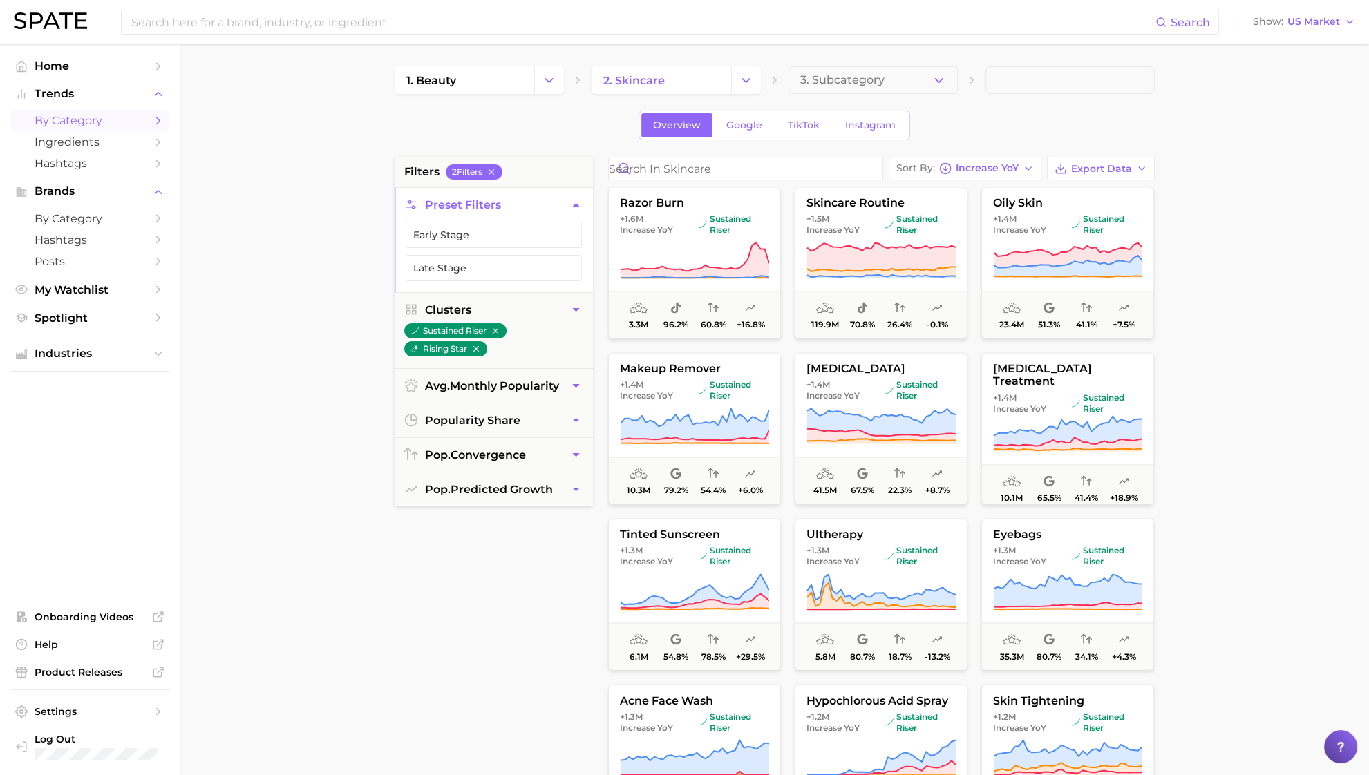
scroll to position [3654, 0]
drag, startPoint x: 1254, startPoint y: 677, endPoint x: 1089, endPoint y: 670, distance: 165.3
click at [1254, 677] on main "1. beauty 2. skincare 3. Subcategory Overview Google TikTok Instagram filters 2…" at bounding box center [774, 568] width 1189 height 1048
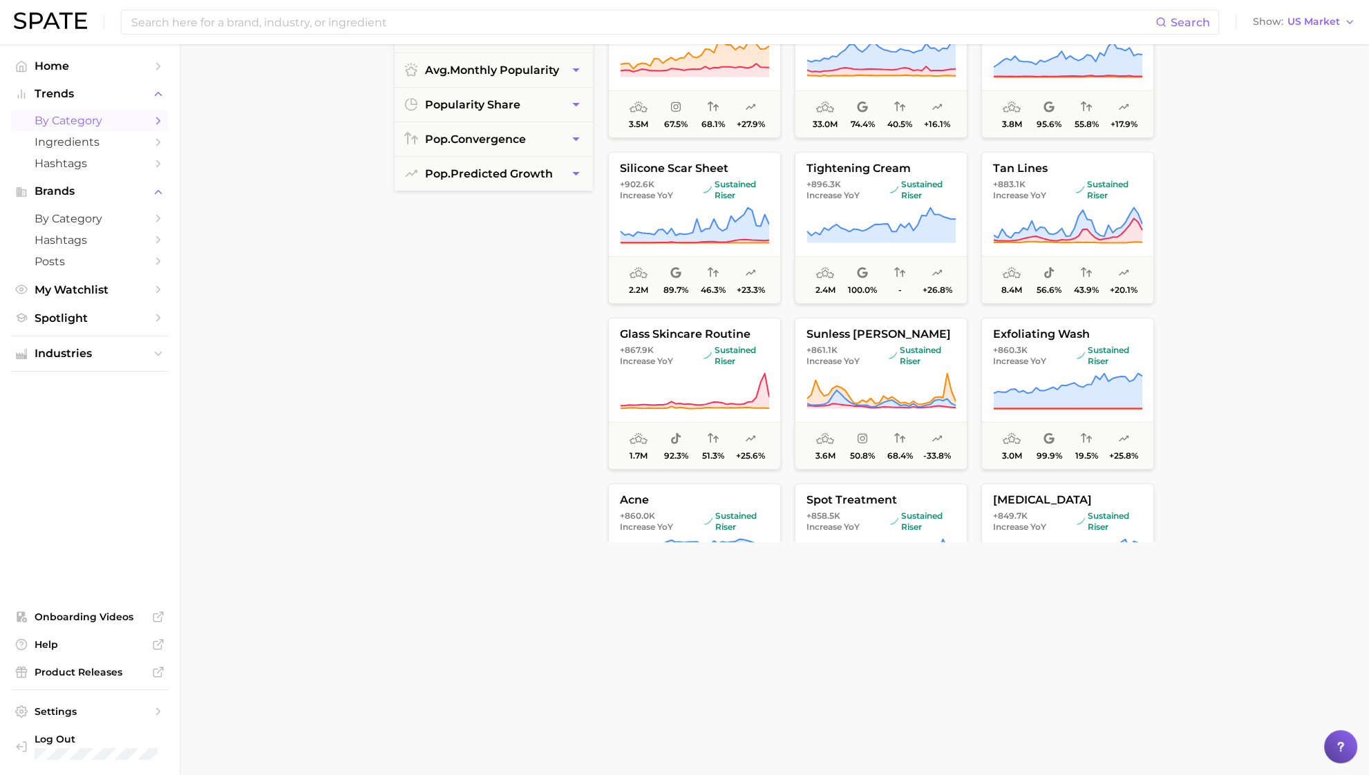
scroll to position [5363, 0]
